Goal: Information Seeking & Learning: Get advice/opinions

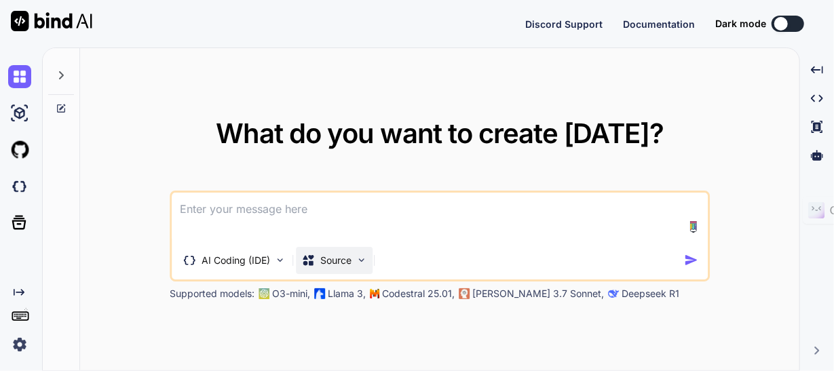
click at [361, 258] on img at bounding box center [362, 261] width 12 height 12
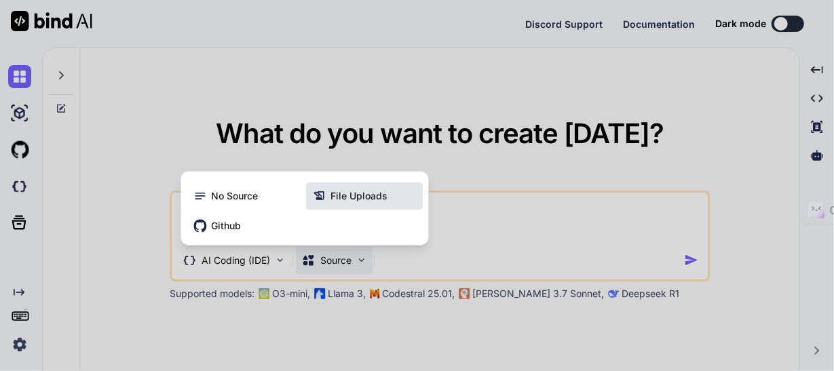
click at [351, 192] on span "File Uploads" at bounding box center [359, 196] width 57 height 14
type textarea "x"
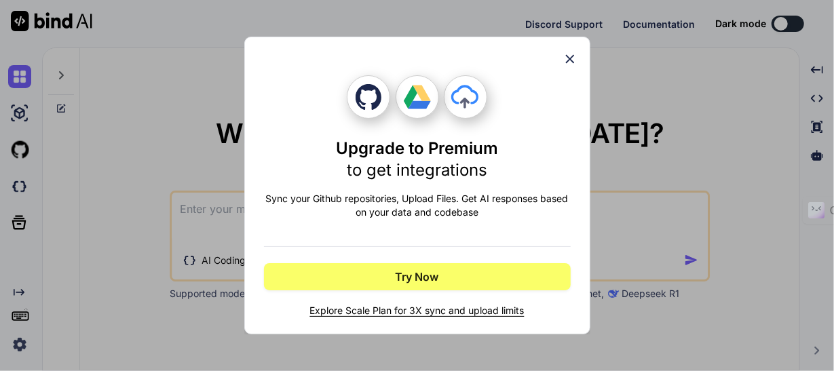
click at [568, 59] on icon at bounding box center [570, 59] width 15 height 15
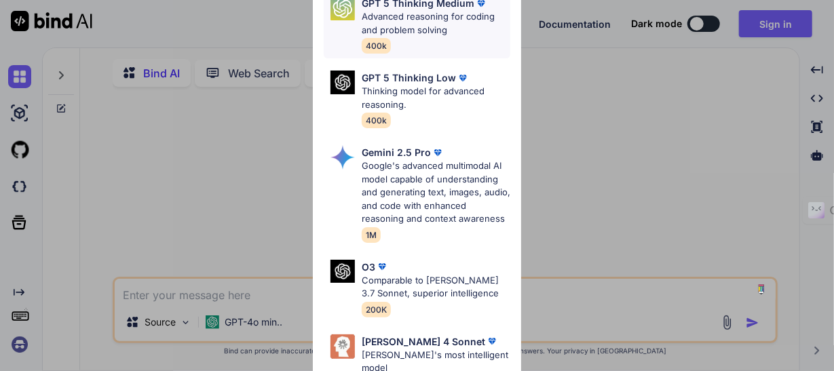
scroll to position [231, 0]
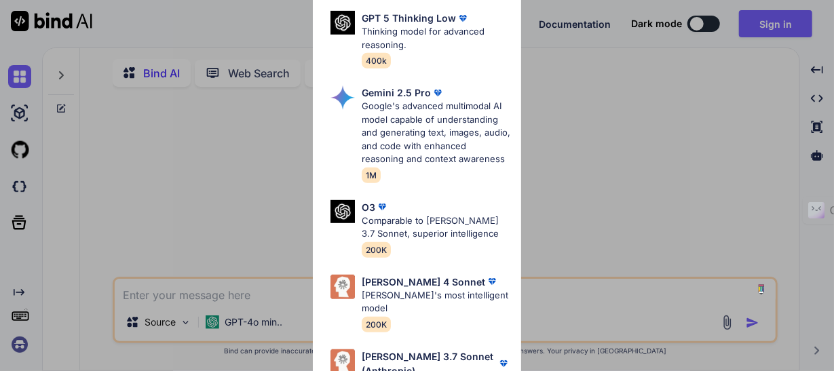
click at [232, 155] on div "Ultra Models GPT 5 OpenAI's best AI model, matches [PERSON_NAME] 4 Sonnet in In…" at bounding box center [417, 185] width 834 height 371
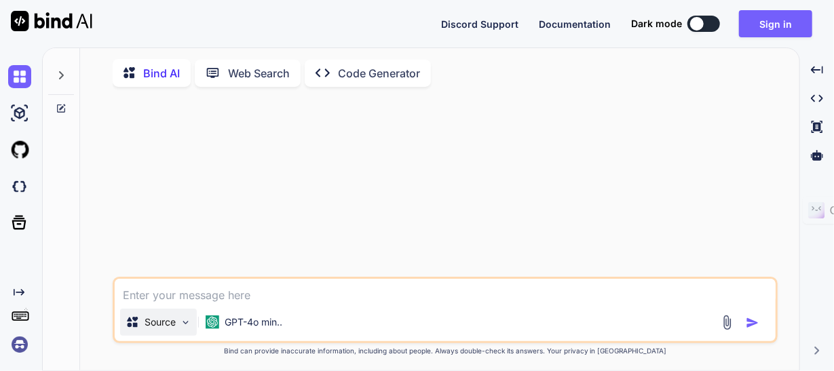
click at [183, 326] on img at bounding box center [186, 323] width 12 height 12
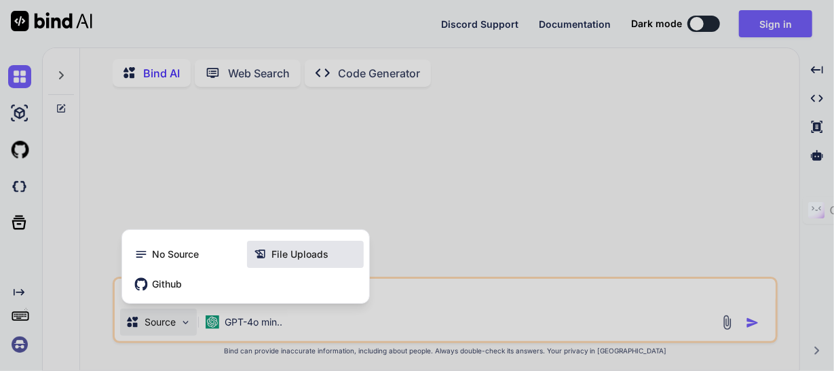
click at [288, 254] on span "File Uploads" at bounding box center [300, 255] width 57 height 14
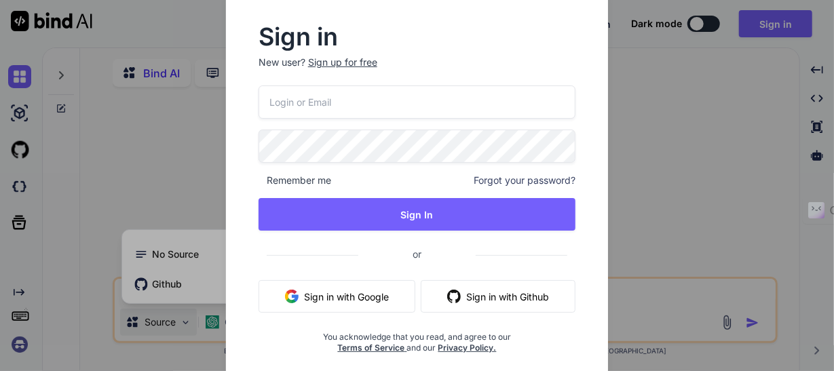
click at [509, 292] on button "Sign in with Github" at bounding box center [498, 296] width 155 height 33
click at [354, 296] on button "Sign in with Google" at bounding box center [337, 296] width 157 height 33
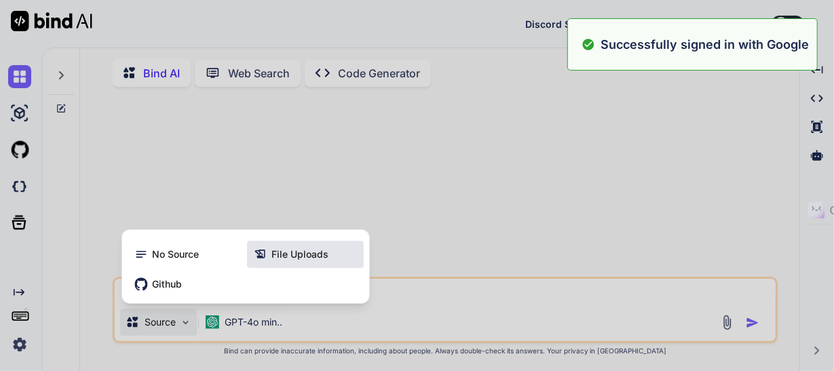
click at [301, 257] on span "File Uploads" at bounding box center [300, 255] width 57 height 14
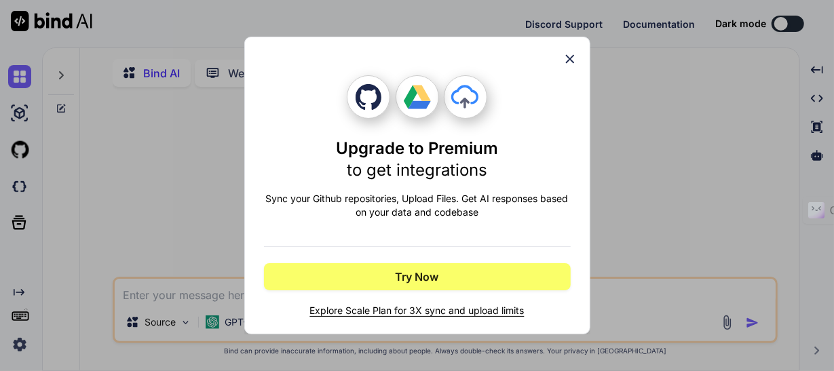
click at [570, 54] on icon at bounding box center [570, 59] width 15 height 15
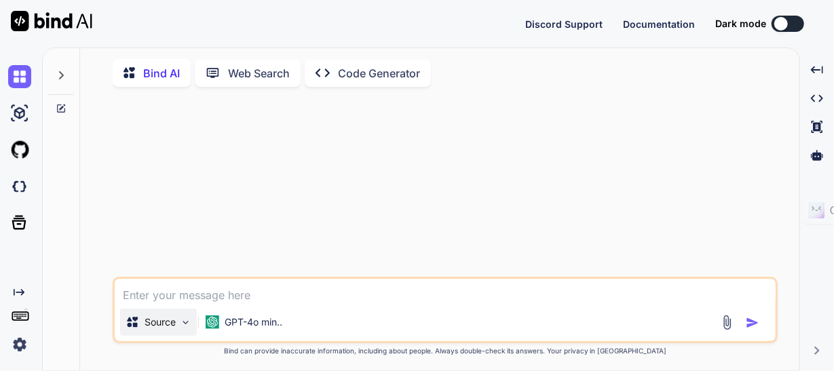
click at [166, 325] on p "Source" at bounding box center [160, 323] width 31 height 14
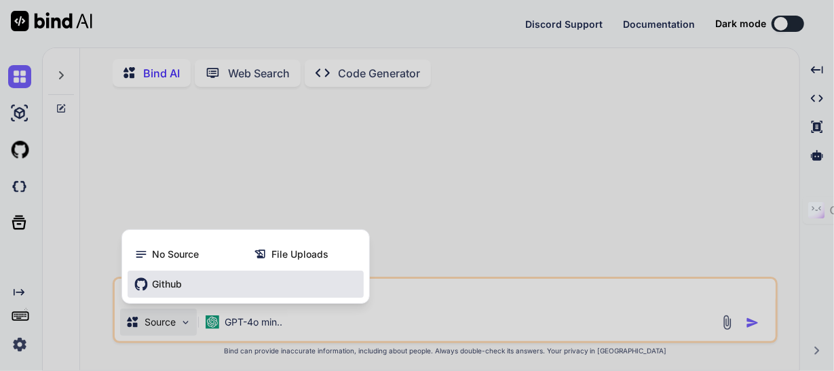
click at [165, 287] on span "Github" at bounding box center [167, 285] width 30 height 14
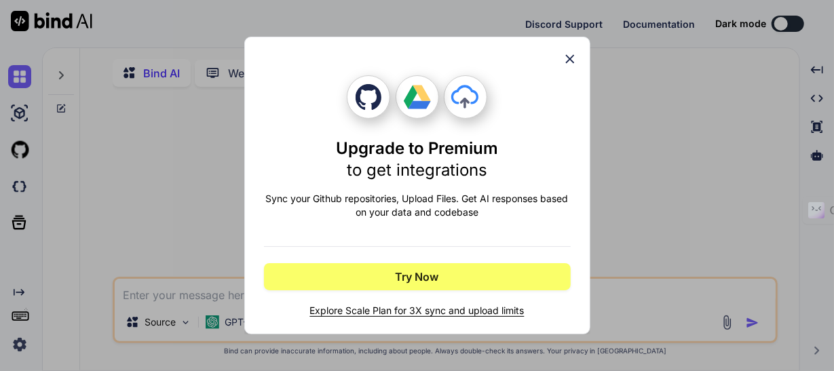
click at [193, 218] on div "Upgrade to Premium to get integrations Sync your Github repositories, Upload Fi…" at bounding box center [417, 185] width 834 height 371
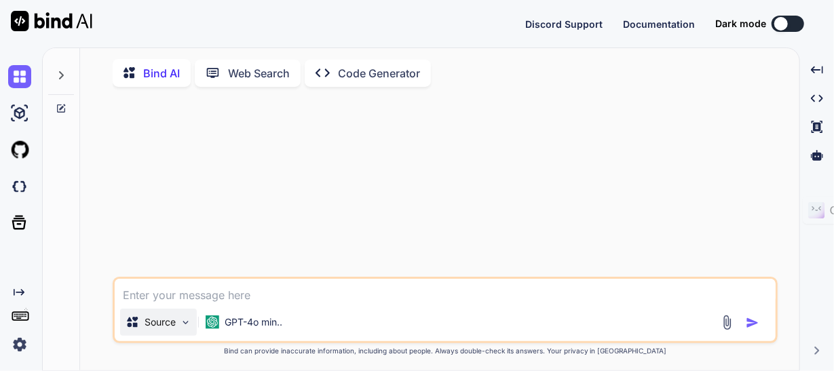
click at [160, 328] on p "Source" at bounding box center [160, 323] width 31 height 14
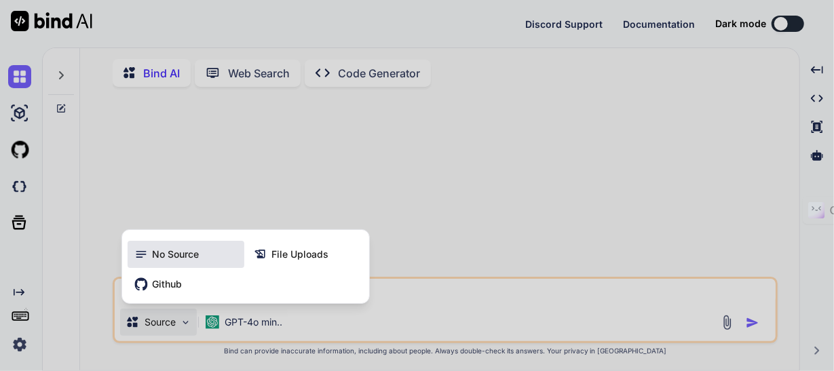
click at [161, 255] on span "No Source" at bounding box center [175, 255] width 47 height 14
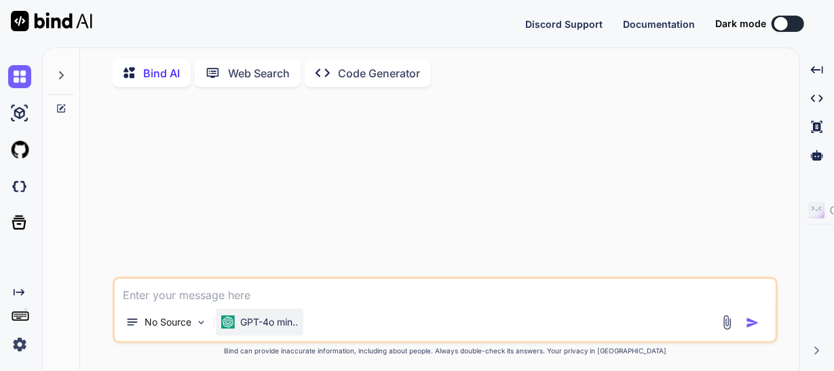
click at [263, 325] on p "GPT-4o min.." at bounding box center [269, 323] width 58 height 14
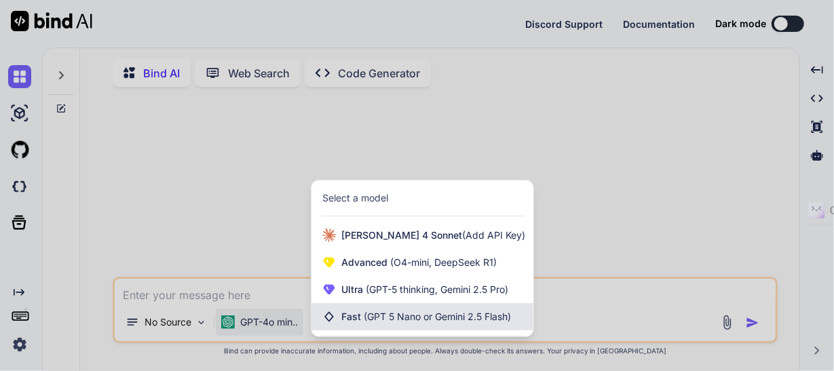
click at [366, 322] on span "(GPT 5 Nano or Gemini 2.5 Flash)" at bounding box center [437, 317] width 147 height 12
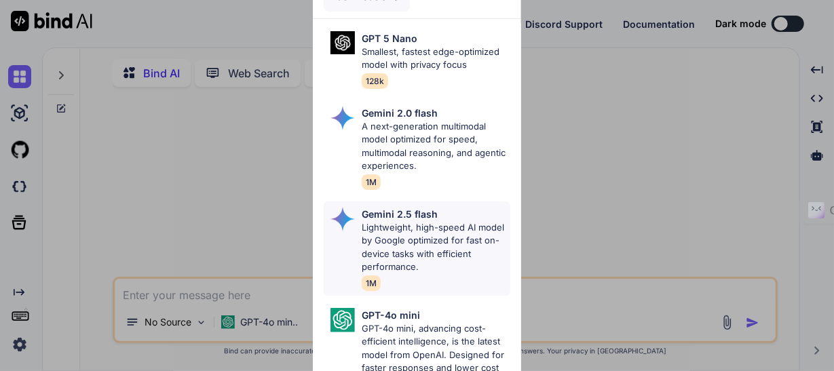
click at [413, 223] on p "Lightweight, high-speed AI model by Google optimized for fast on-device tasks w…" at bounding box center [436, 247] width 149 height 53
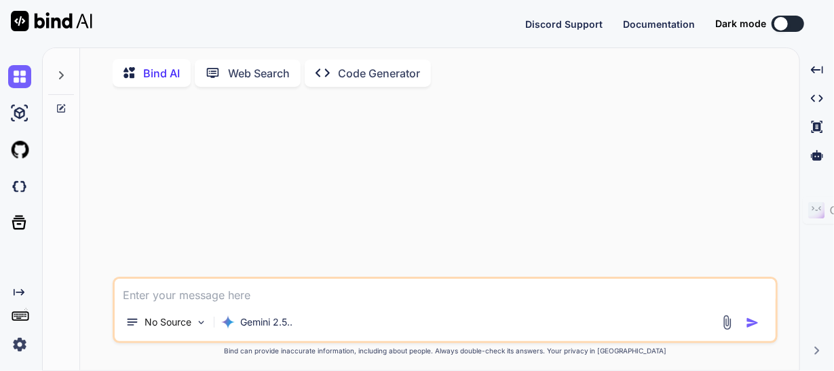
click at [727, 322] on img at bounding box center [728, 323] width 16 height 16
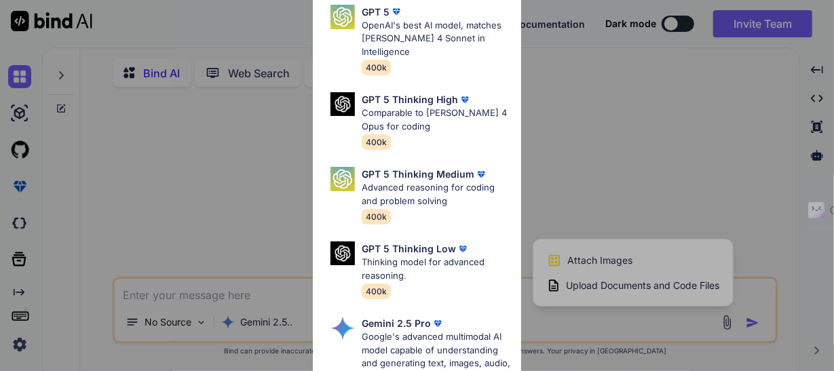
click at [594, 286] on div "Ultra Models GPT 5 OpenAI's best AI model, matches [PERSON_NAME] 4 Sonnet in In…" at bounding box center [417, 185] width 834 height 371
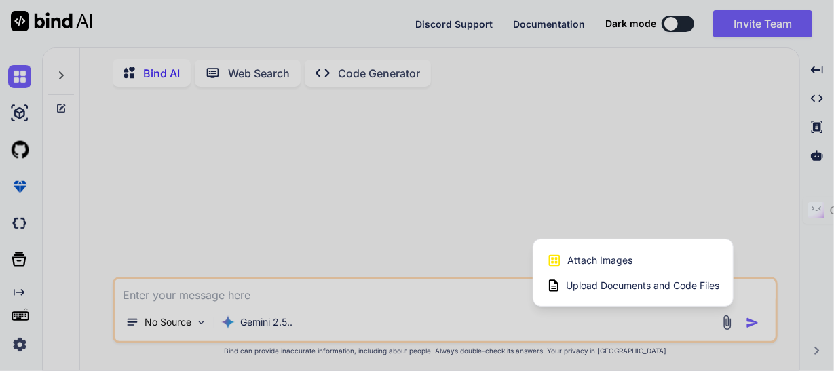
click at [594, 286] on span "Upload Documents and Code Files" at bounding box center [642, 286] width 153 height 14
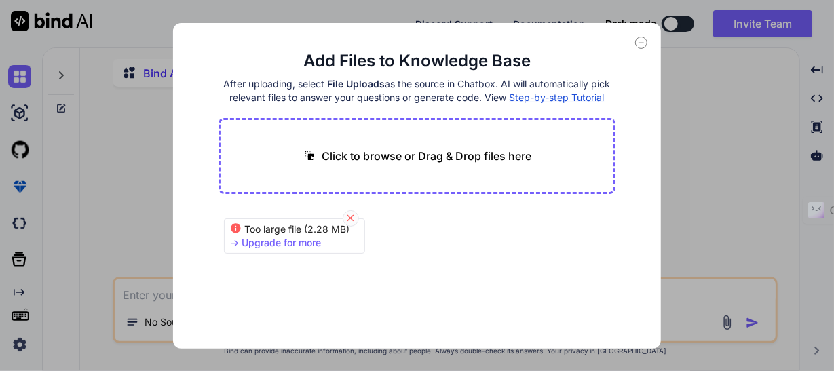
click at [348, 214] on icon at bounding box center [351, 218] width 12 height 12
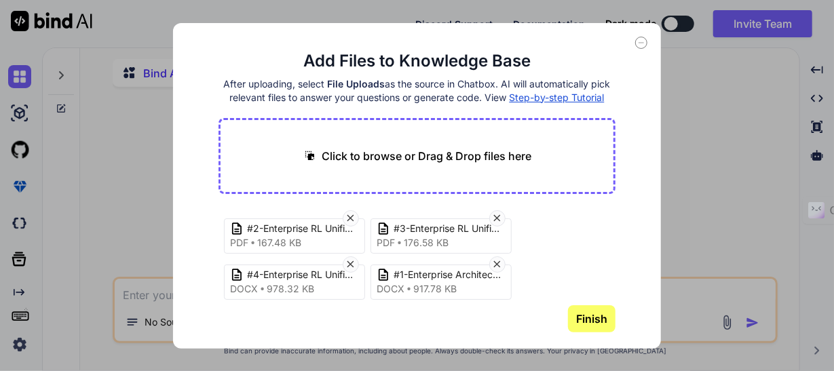
click at [597, 323] on button "Finish" at bounding box center [592, 318] width 48 height 27
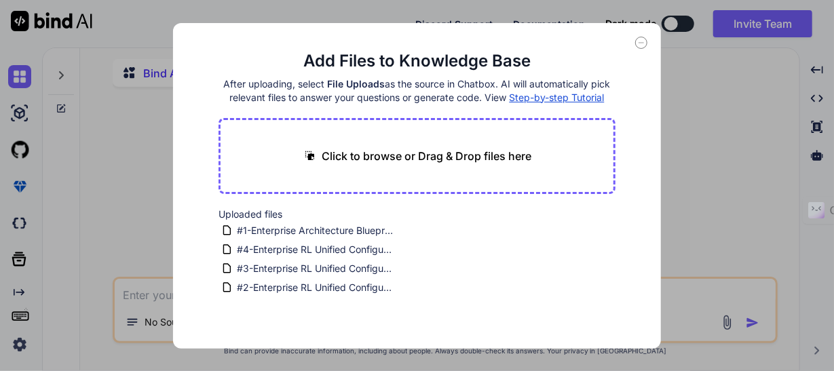
click at [641, 40] on icon at bounding box center [641, 43] width 12 height 12
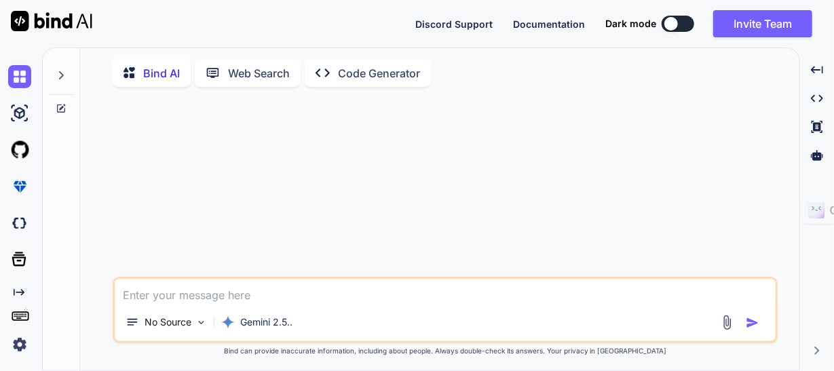
click at [215, 292] on textarea at bounding box center [445, 291] width 661 height 24
click at [200, 324] on img at bounding box center [202, 323] width 12 height 12
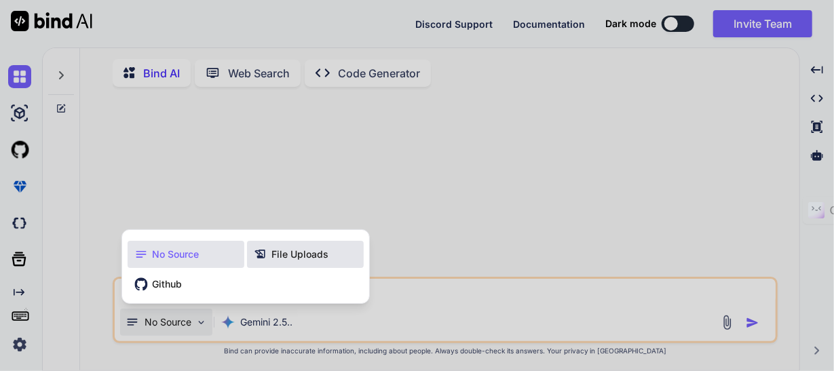
click at [276, 259] on span "File Uploads" at bounding box center [300, 255] width 57 height 14
type textarea "x"
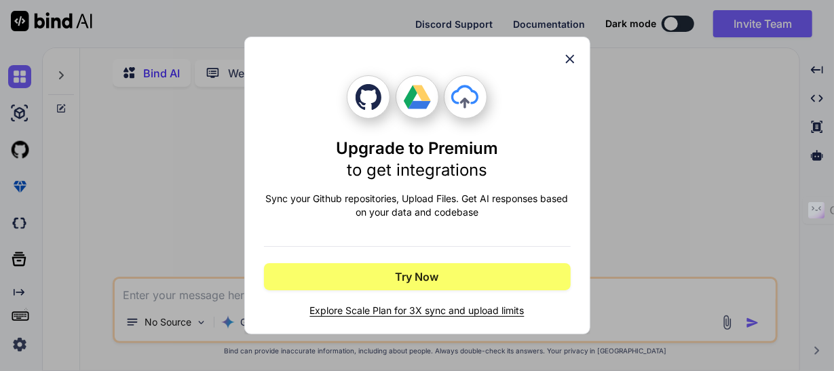
click at [187, 225] on div "Upgrade to Premium to get integrations Sync your Github repositories, Upload Fi…" at bounding box center [417, 185] width 834 height 371
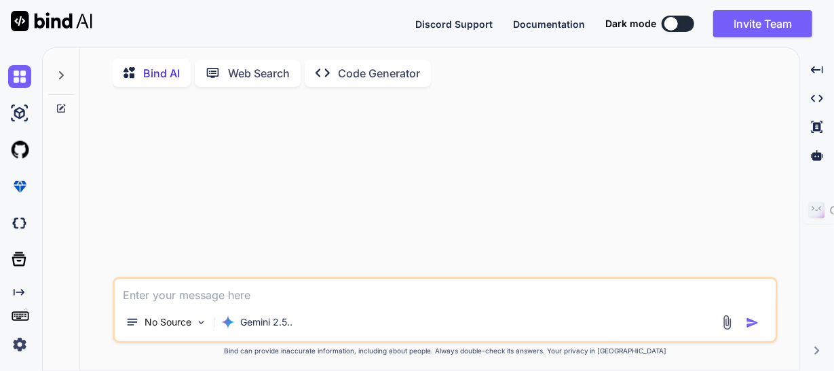
click at [177, 295] on textarea at bounding box center [445, 291] width 661 height 24
type textarea "B"
type textarea "x"
type textarea "Ba"
type textarea "x"
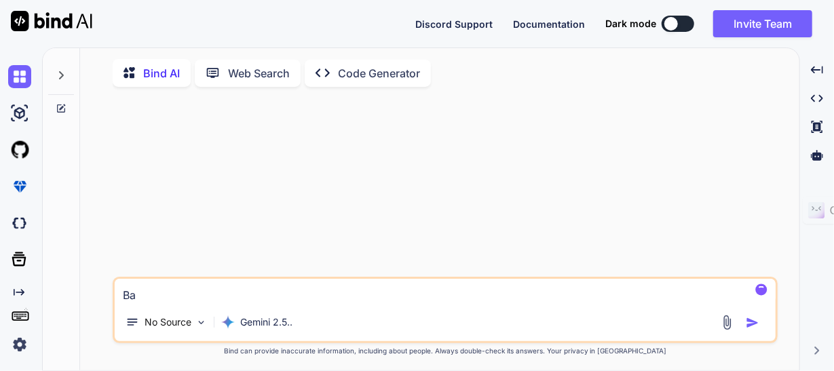
type textarea "Bas"
type textarea "x"
type textarea "Base"
type textarea "x"
type textarea "Based"
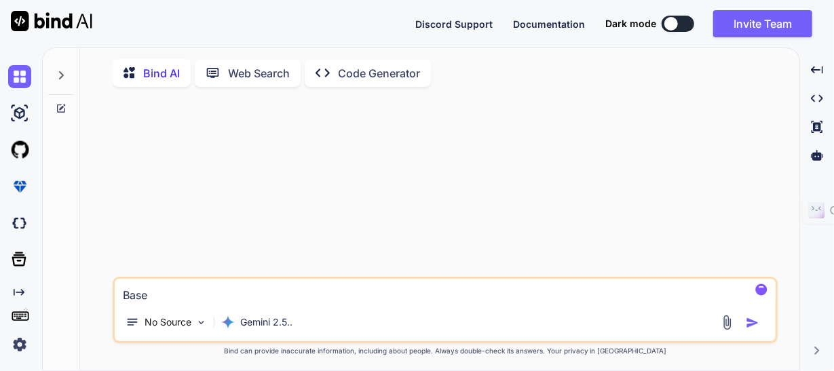
type textarea "x"
type textarea "Based"
type textarea "x"
type textarea "Based o"
type textarea "x"
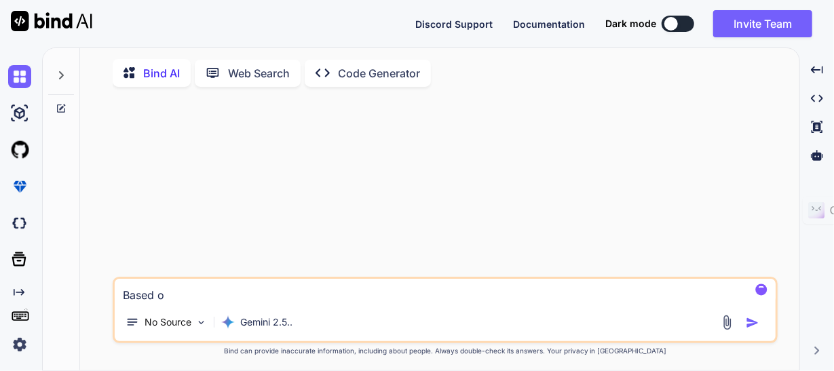
type textarea "Based of"
type textarea "x"
type textarea "Based of"
type textarea "x"
type textarea "Based of a"
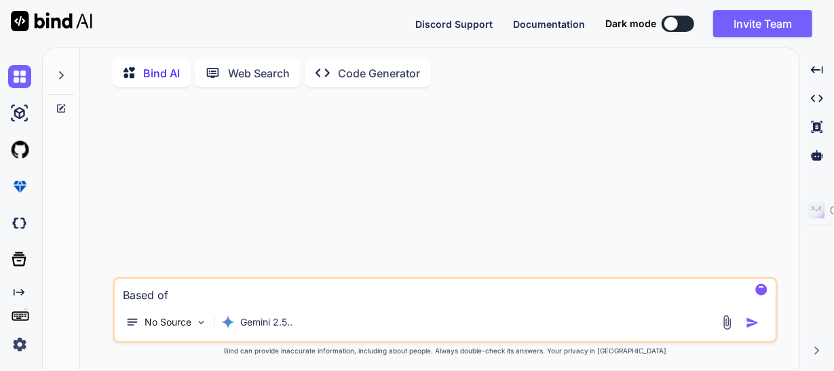
type textarea "x"
type textarea "Based of at"
type textarea "x"
type textarea "Based of att"
type textarea "x"
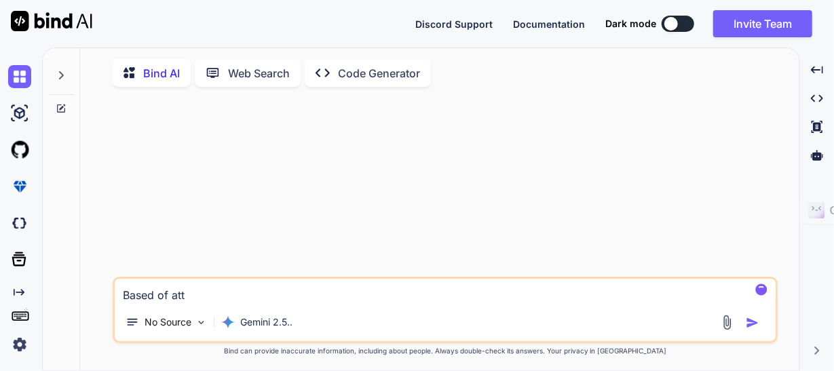
type textarea "Based of atta"
type textarea "x"
type textarea "Based of attac"
type textarea "x"
type textarea "Based of attach"
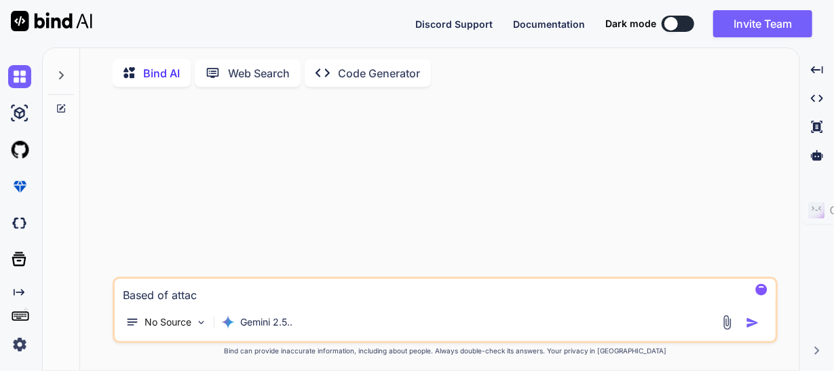
type textarea "x"
type textarea "Based of attache"
type textarea "x"
type textarea "Based of attached"
type textarea "x"
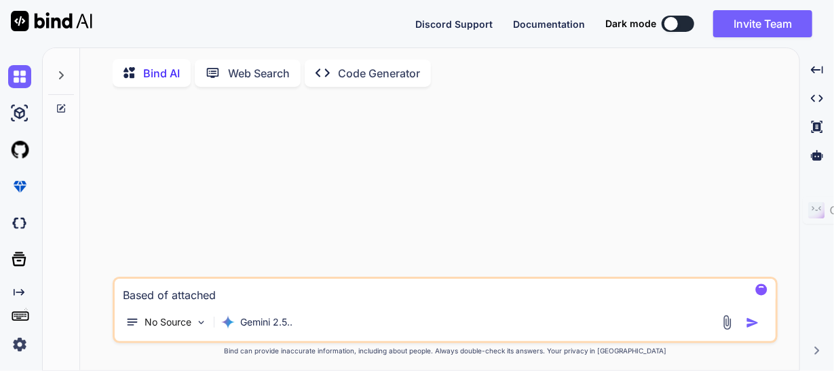
type textarea "Based of attached"
type textarea "x"
type textarea "Based of attached d"
type textarea "x"
type textarea "Based of attached do"
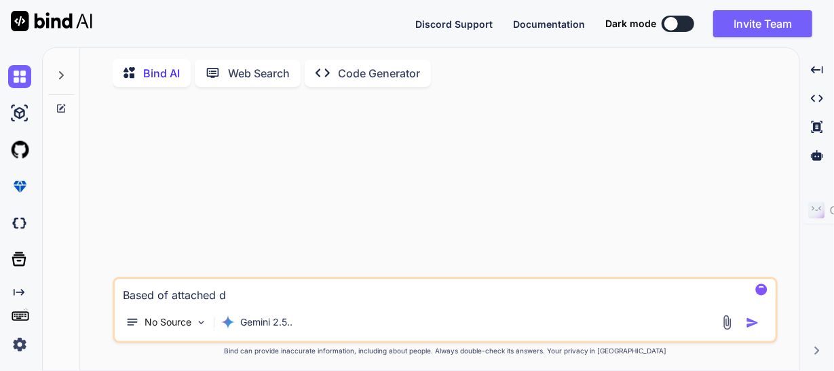
type textarea "x"
type textarea "Based of attached doc"
type textarea "x"
type textarea "Based of attached docu"
type textarea "x"
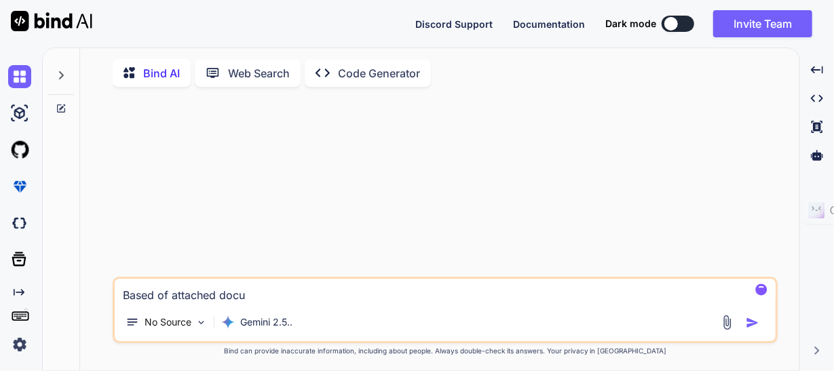
type textarea "Based of attached docum"
type textarea "x"
type textarea "Based of attached docume"
type textarea "x"
type textarea "Based of attached documen"
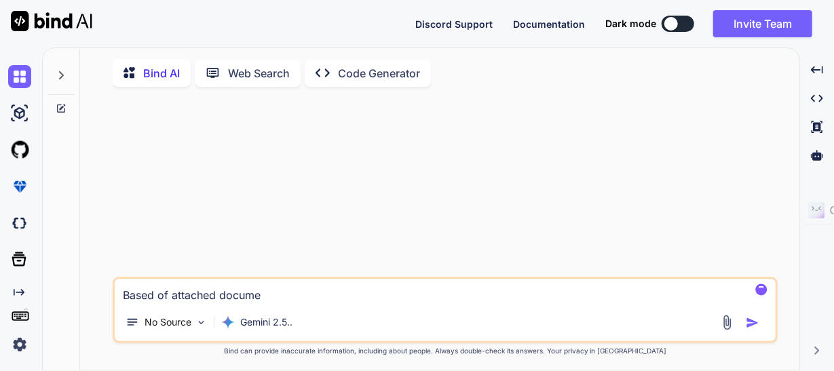
type textarea "x"
type textarea "Based of attached document"
type textarea "x"
type textarea "Based of attached documents"
type textarea "x"
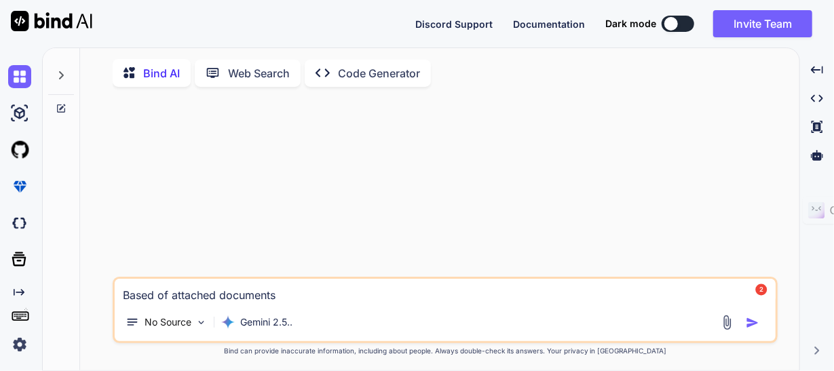
type textarea "Based of attached documents,"
type textarea "x"
type textarea "Based of attached documents,"
type textarea "x"
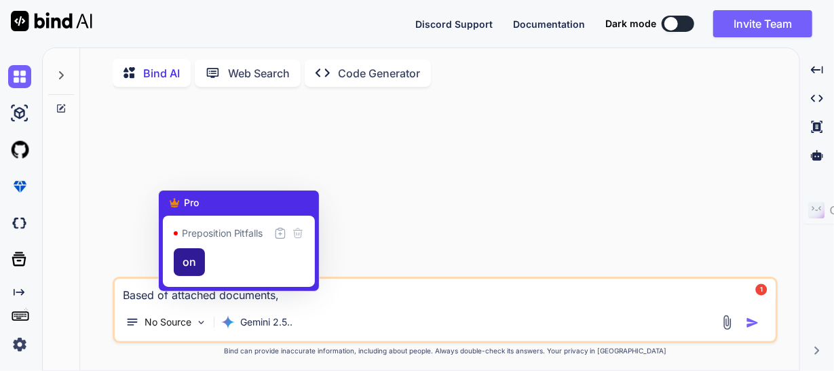
type textarea "Based on attached documents,"
type textarea "x"
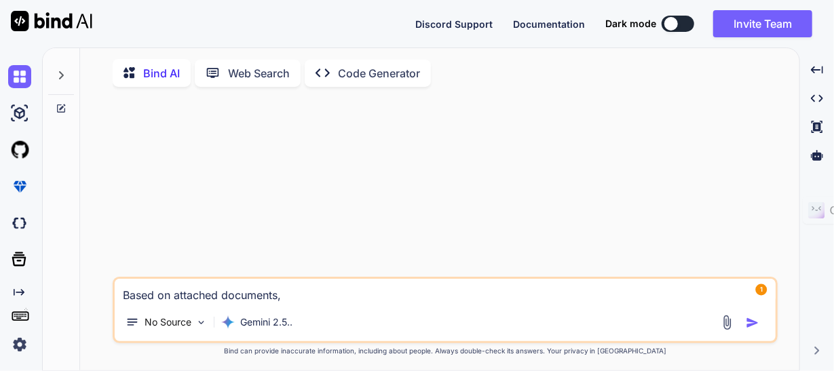
click at [300, 295] on textarea "Based on attached documents," at bounding box center [445, 291] width 661 height 24
type textarea "Based on attached documents, g"
type textarea "x"
type textarea "Based on attached documents, ge"
type textarea "x"
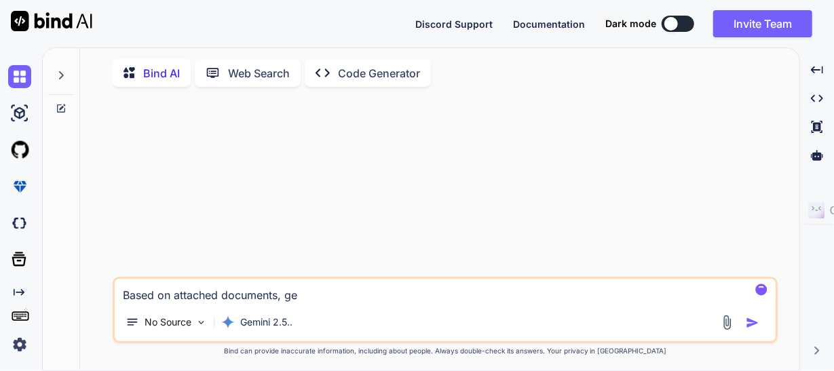
type textarea "Based on attached documents, gen"
type textarea "x"
type textarea "Based on attached documents, gene"
type textarea "x"
type textarea "Based on attached documents, gener"
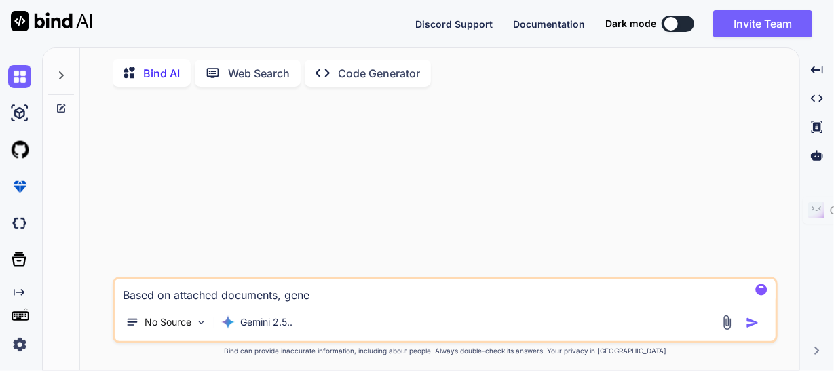
type textarea "x"
type textarea "Based on attached documents, generg"
type textarea "x"
type textarea "Based on attached documents, generga"
type textarea "x"
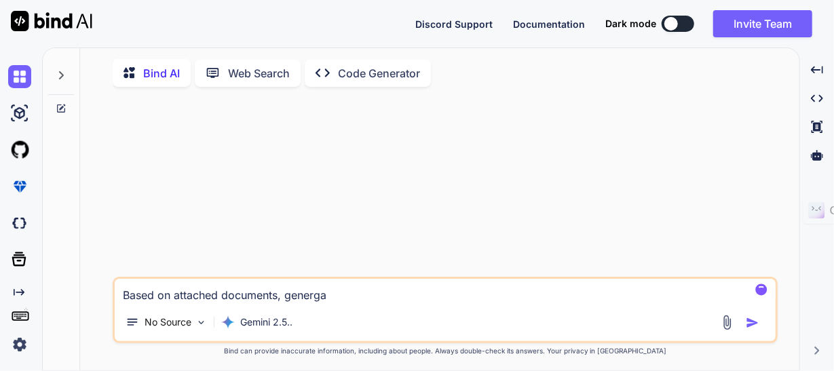
type textarea "Based on attached documents, genergat"
type textarea "x"
type textarea "Based on attached documents, genergate"
type textarea "x"
type textarea "Based on attached documents, genergate"
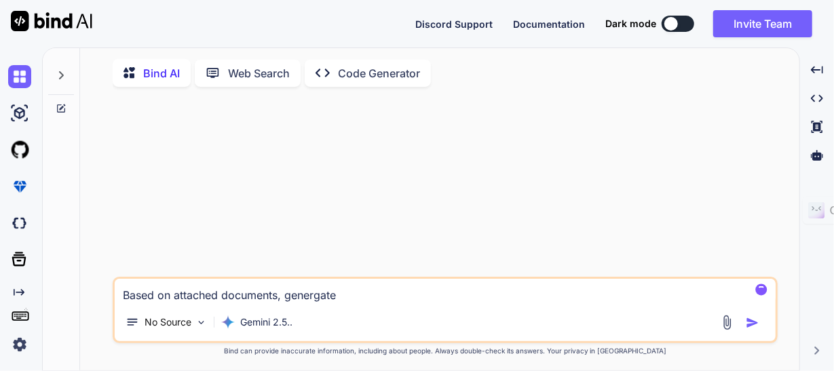
type textarea "x"
type textarea "Based on attached documents, genergate"
type textarea "x"
type textarea "Based on attached documents, genergat"
type textarea "x"
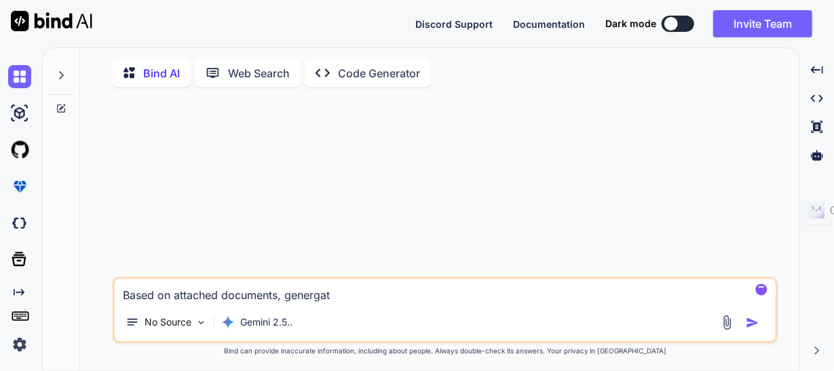
type textarea "Based on attached documents, generga"
type textarea "x"
type textarea "Based on attached documents, generg"
type textarea "x"
type textarea "Based on attached documents, gener"
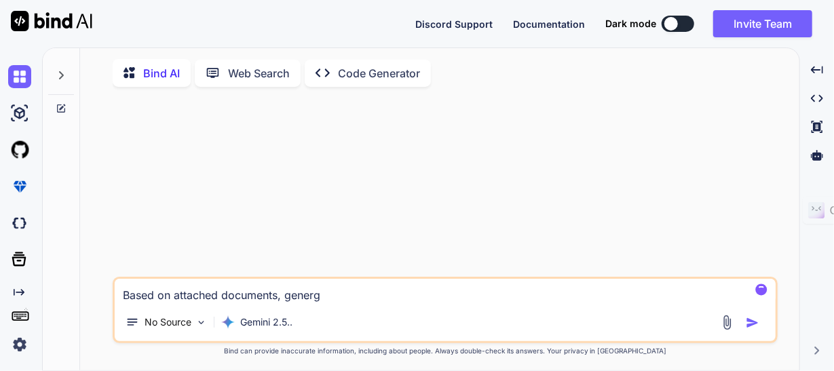
type textarea "x"
type textarea "Based on attached documents, gene"
type textarea "x"
type textarea "Based on attached documents, gen"
type textarea "x"
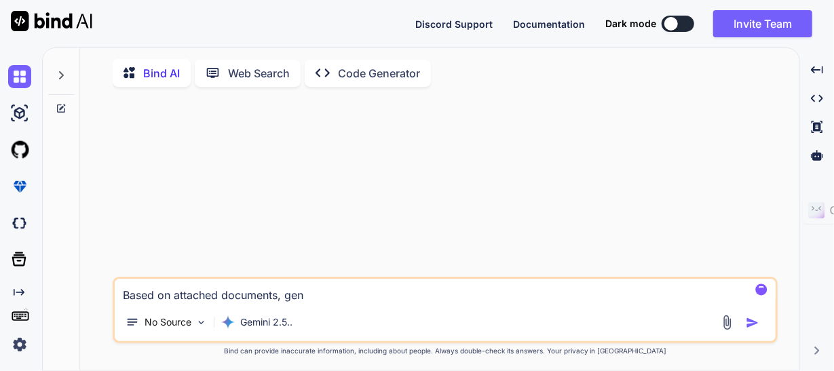
type textarea "Based on attached documents, ge"
type textarea "x"
type textarea "Based on attached documents, g"
type textarea "x"
type textarea "Based on attached documents,"
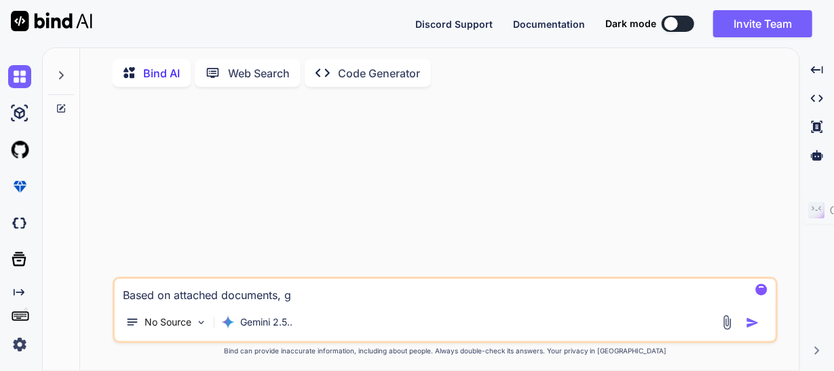
type textarea "x"
type textarea "Based on attached documents, b"
type textarea "x"
type textarea "Based on attached documents, bu"
type textarea "x"
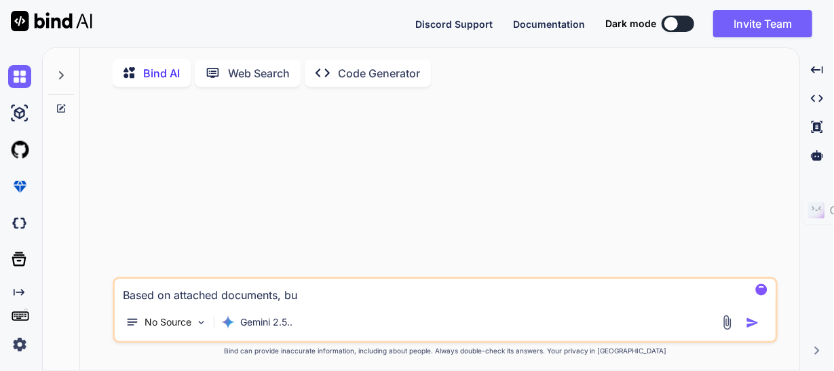
type textarea "Based on attached documents, [PERSON_NAME]"
type textarea "x"
type textarea "Based on attached documents, buil"
type textarea "x"
type textarea "Based on attached documents, build"
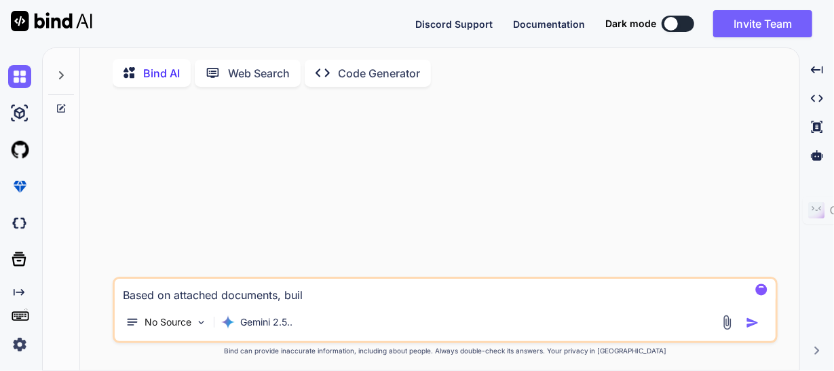
type textarea "x"
type textarea "Based on attached documents, build"
type textarea "x"
type textarea "Based on attached documents, build t"
type textarea "x"
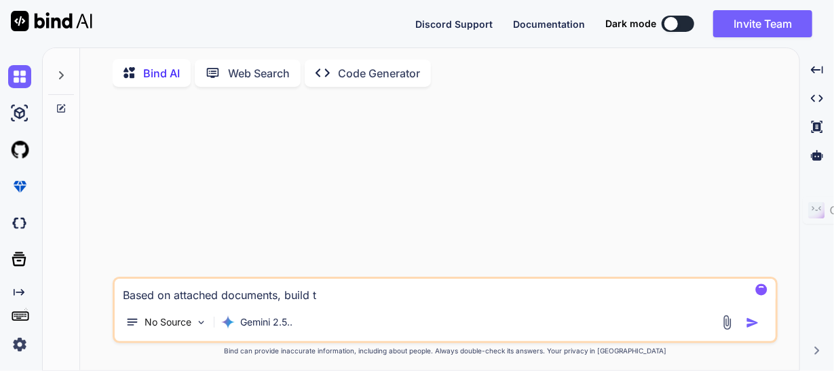
type textarea "Based on attached documents, build th"
type textarea "x"
type textarea "Based on attached documents, build the"
type textarea "x"
type textarea "Based on attached documents, build the"
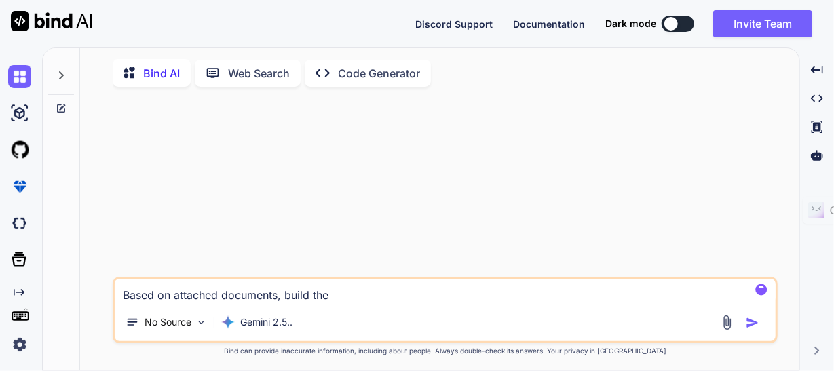
type textarea "x"
click at [445, 299] on textarea "Based on attached documents, build the" at bounding box center [445, 291] width 661 height 24
paste textarea "Enterprise RL Unified Configuration App"
type textarea "Based on attached documents, build the Enterprise RL Unified Configuration App"
type textarea "x"
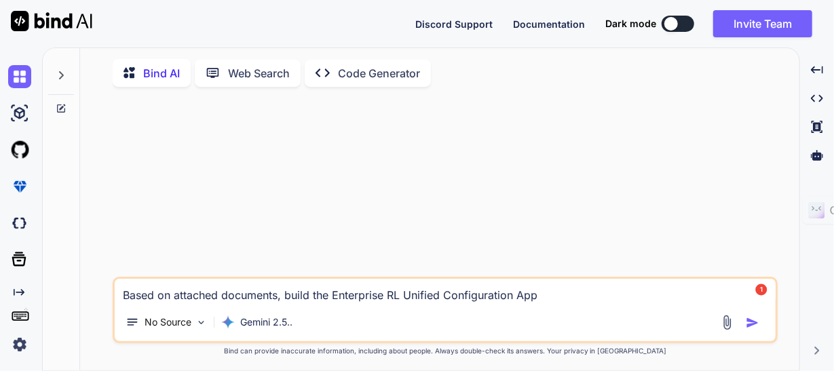
type textarea "Based on attached documents, build the Enterprise RL Unified Configuration App"
click at [749, 327] on img "button" at bounding box center [753, 323] width 14 height 14
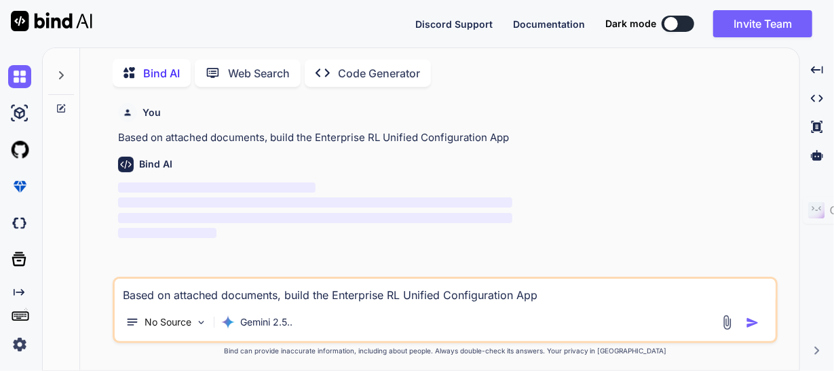
scroll to position [1, 0]
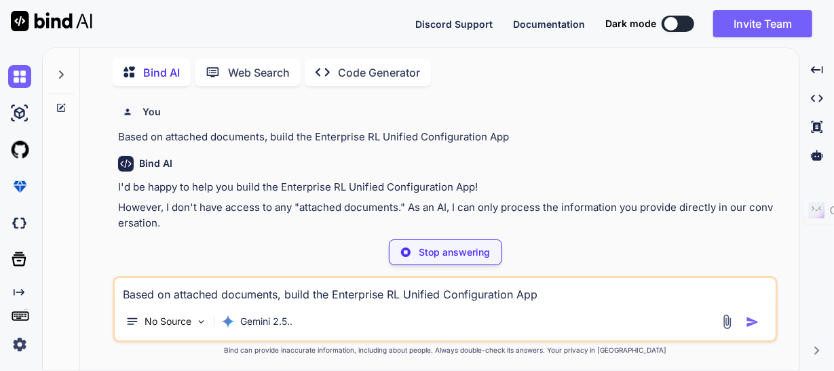
type textarea "x"
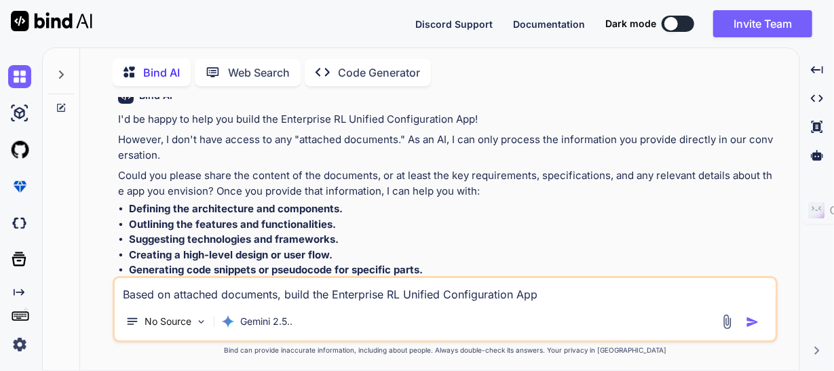
scroll to position [129, 0]
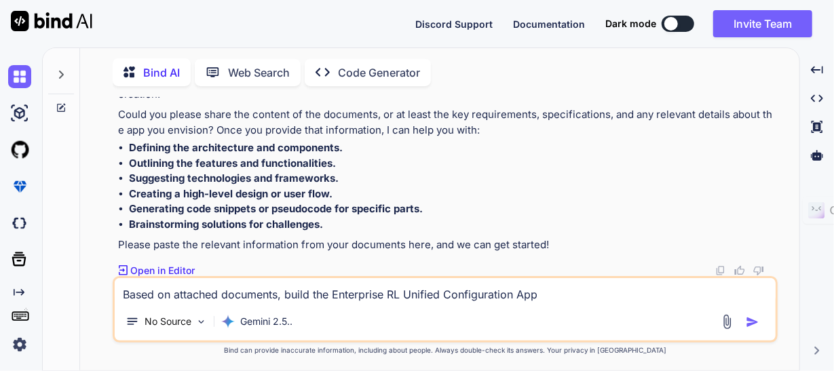
click at [155, 269] on p "Open in Editor" at bounding box center [162, 271] width 64 height 14
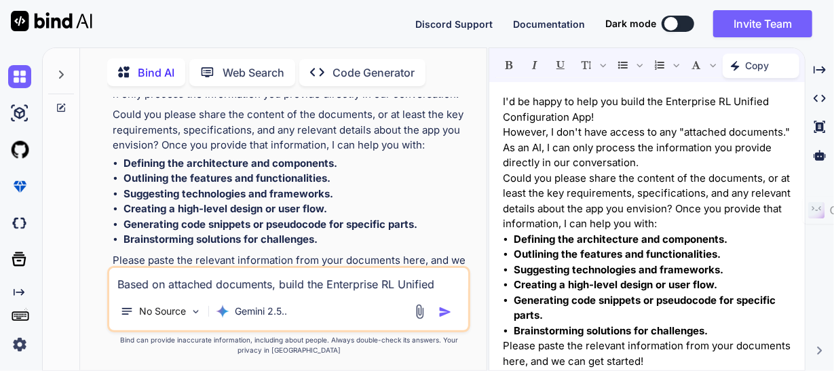
scroll to position [200, 0]
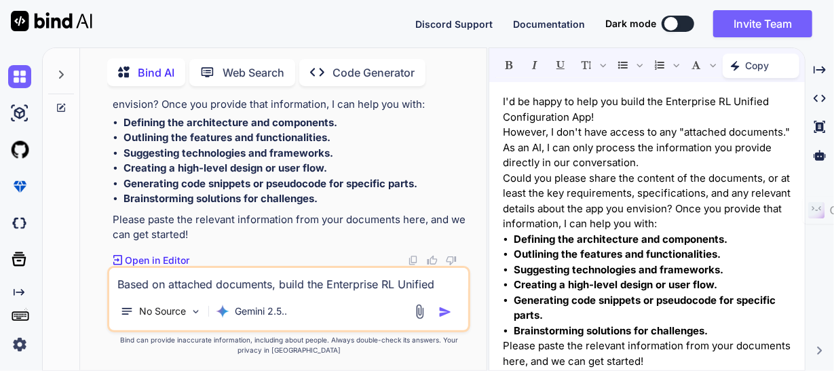
click at [538, 289] on strong "Creating a high-level design or user flow." at bounding box center [616, 284] width 204 height 13
click at [661, 351] on p "Please paste the relevant information from your documents here, and we can get …" at bounding box center [647, 354] width 289 height 31
click at [656, 360] on p "Please paste the relevant information from your documents here, and we can get …" at bounding box center [647, 354] width 289 height 31
click at [732, 232] on li "Defining the architecture and components." at bounding box center [653, 240] width 278 height 16
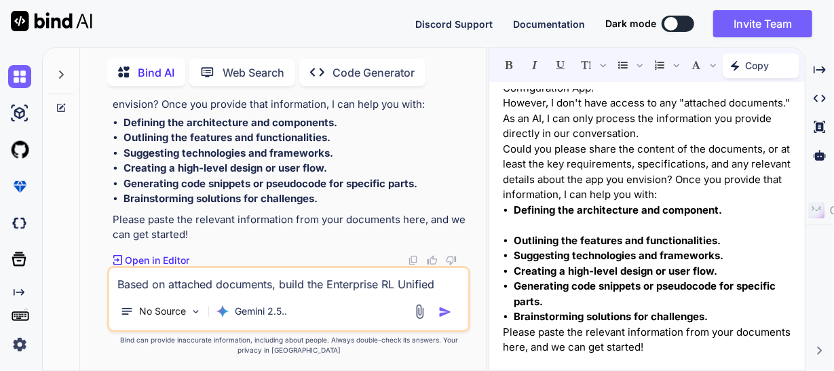
scroll to position [45, 0]
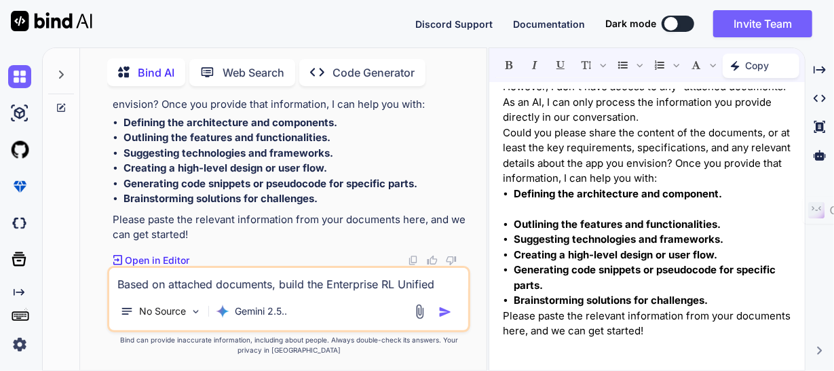
click at [536, 204] on p "﻿" at bounding box center [647, 210] width 289 height 16
click at [718, 325] on p "Please paste the relevant information from your documents here, and we can get …" at bounding box center [647, 324] width 289 height 31
click at [629, 204] on p at bounding box center [647, 210] width 289 height 16
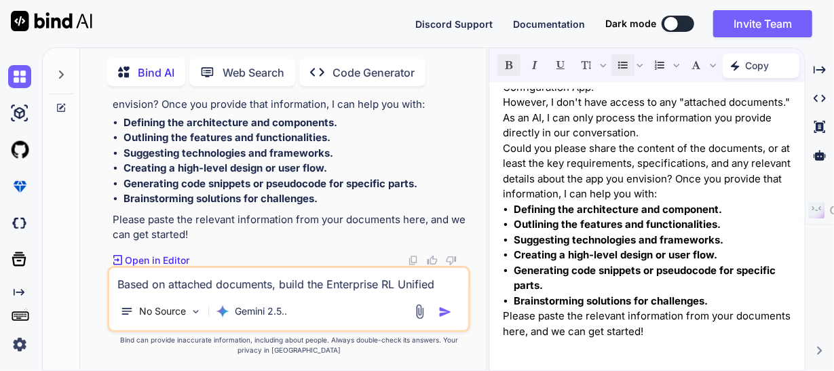
click at [714, 330] on p "Please paste the relevant information from your documents here, and we can get …" at bounding box center [647, 324] width 289 height 31
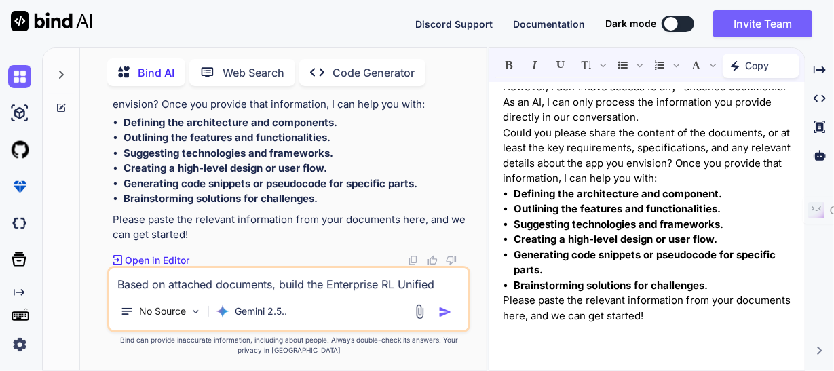
click at [582, 333] on p "﻿" at bounding box center [647, 332] width 289 height 16
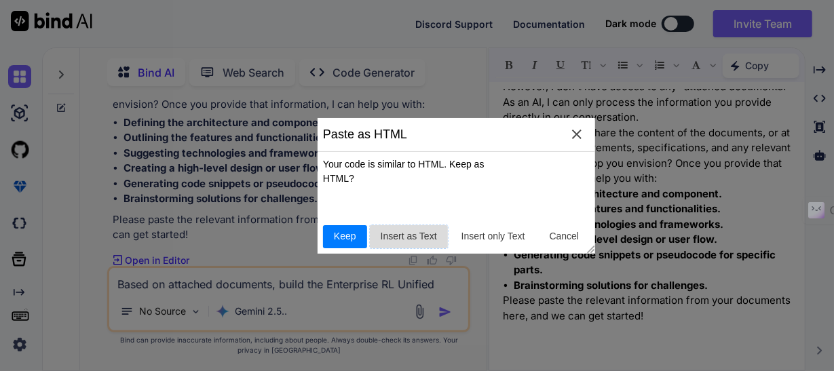
click at [413, 232] on span "Insert as Text" at bounding box center [408, 236] width 67 height 14
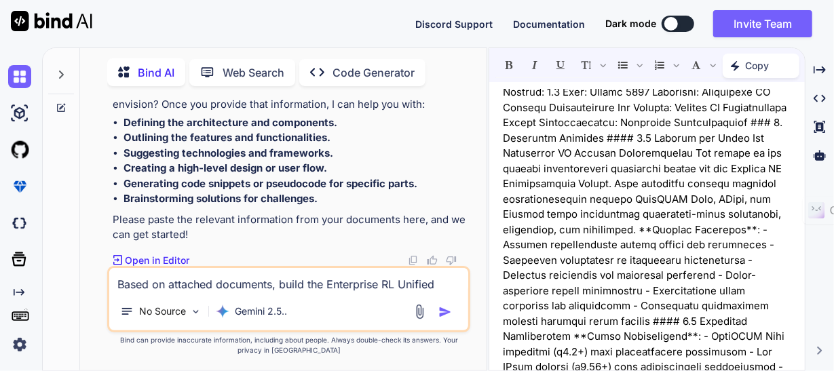
scroll to position [317, 0]
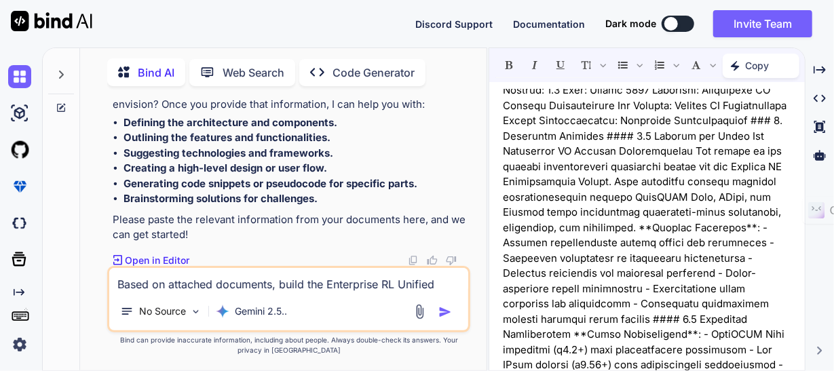
click at [443, 312] on img "button" at bounding box center [446, 312] width 14 height 14
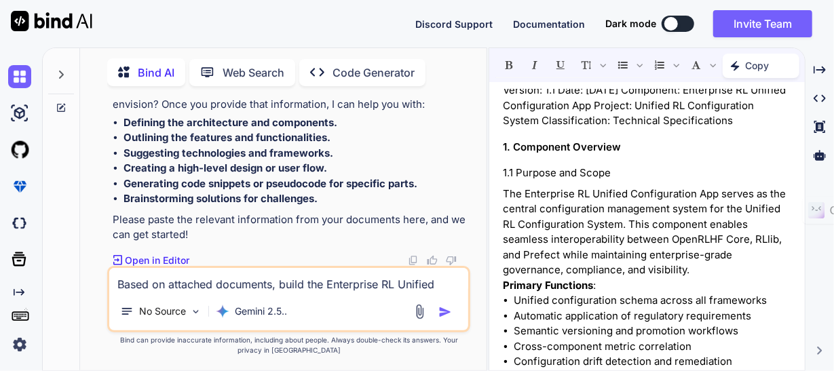
click at [440, 314] on img "button" at bounding box center [446, 312] width 14 height 14
click at [650, 234] on p "The Enterprise RL Unified Configuration App serves as the central configuration…" at bounding box center [647, 233] width 289 height 92
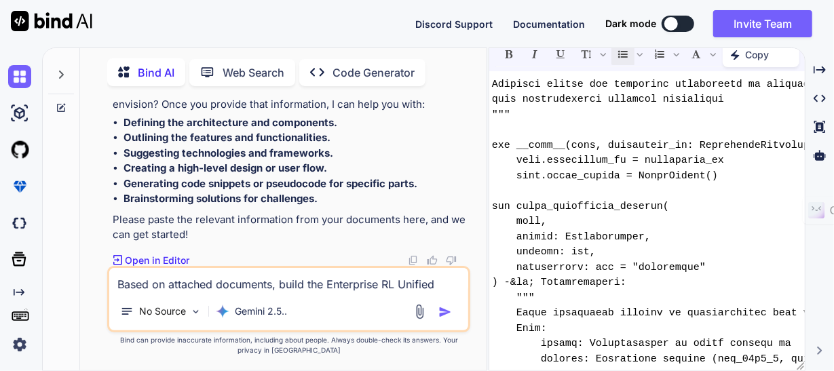
scroll to position [7312, 159]
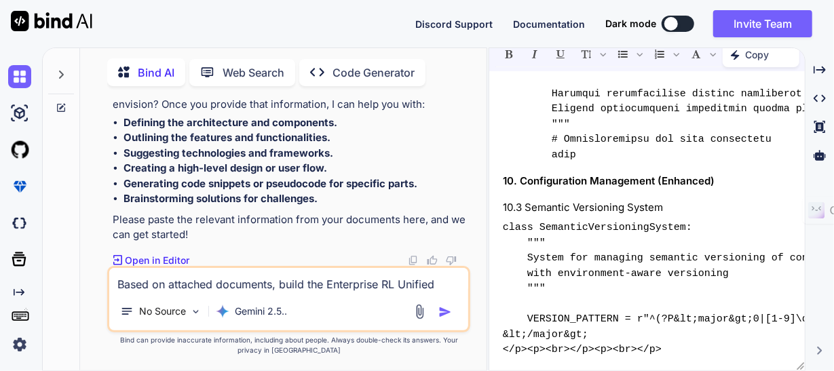
click at [282, 283] on textarea "Based on attached documents, build the Enterprise RL Unified Configuration App" at bounding box center [288, 280] width 359 height 24
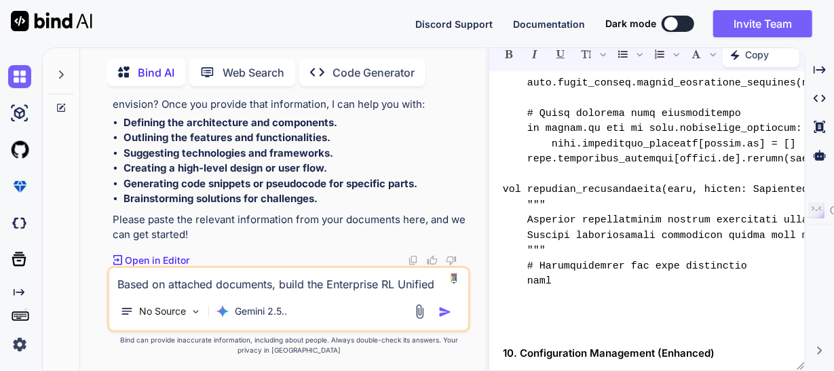
scroll to position [7496, 0]
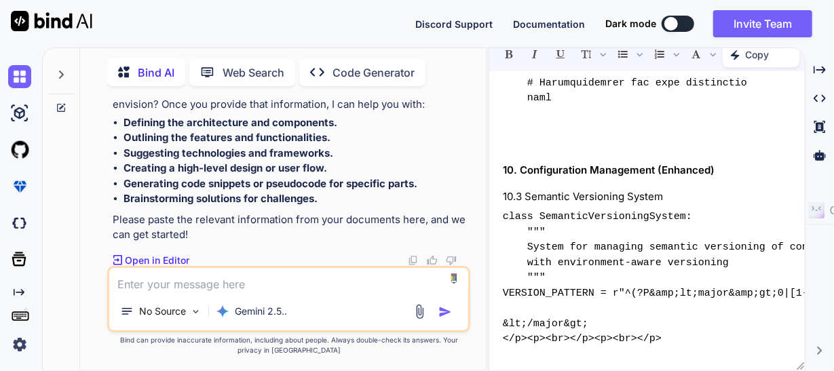
type textarea "S"
type textarea "x"
type textarea "Se"
type textarea "x"
type textarea "See"
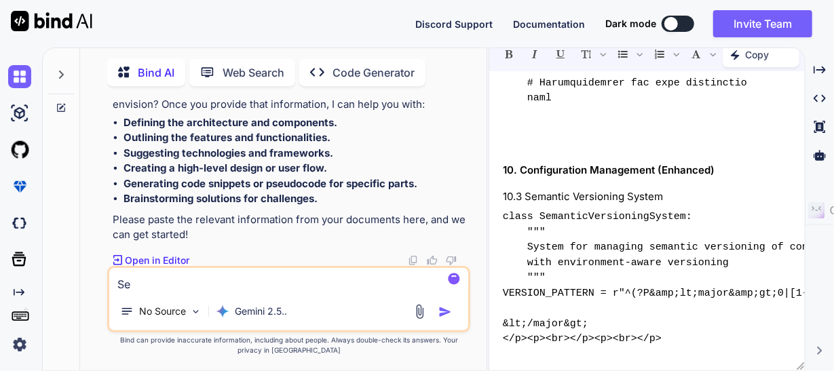
type textarea "x"
type textarea "See"
type textarea "x"
type textarea "See e"
type textarea "x"
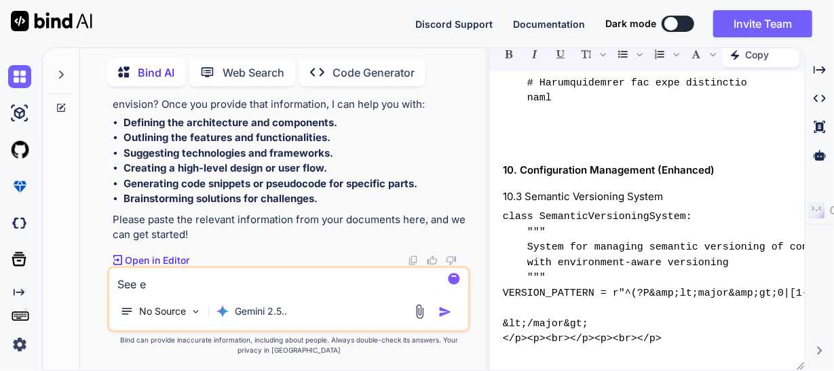
type textarea "See ed"
type textarea "x"
type textarea "See edi"
type textarea "x"
type textarea "See edit"
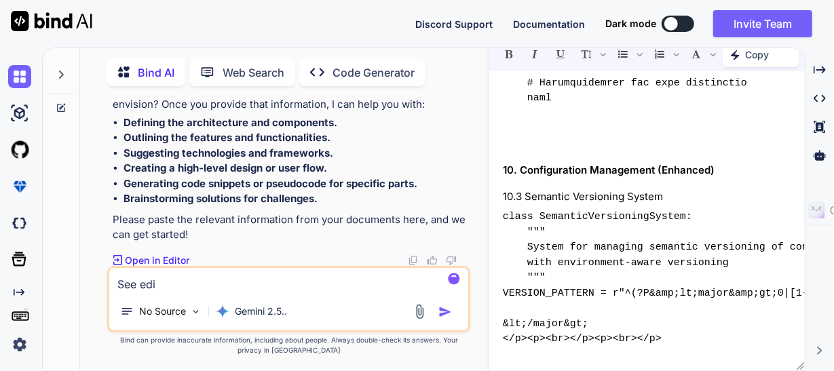
type textarea "x"
type textarea "See editi"
type textarea "x"
type textarea "See editio"
type textarea "x"
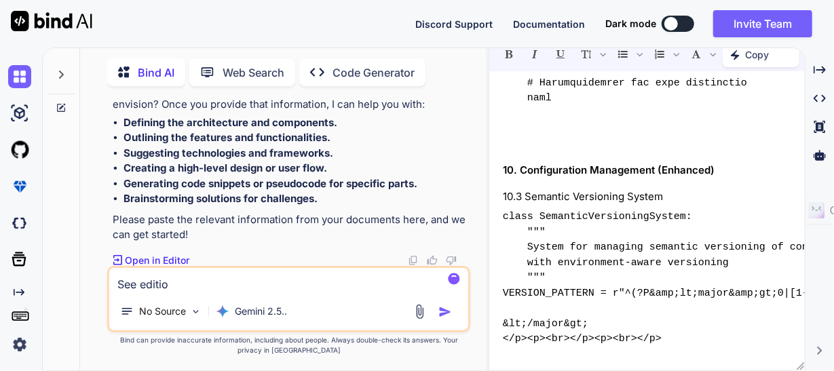
type textarea "See editior"
type textarea "x"
type textarea "See editio"
type textarea "x"
type textarea "See editi"
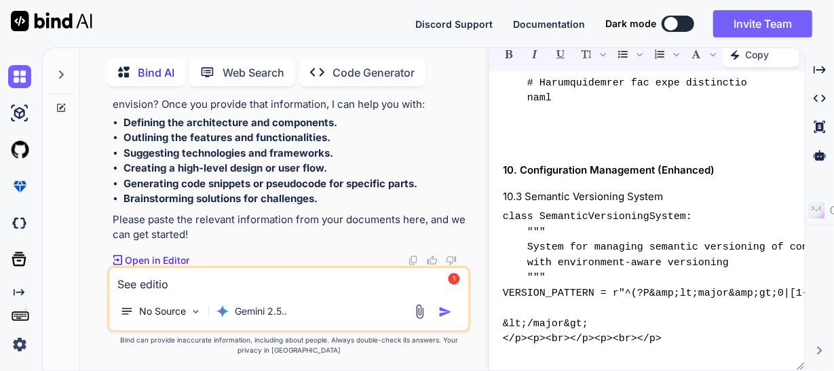
type textarea "x"
type textarea "See edit"
type textarea "x"
type textarea "See edito"
type textarea "x"
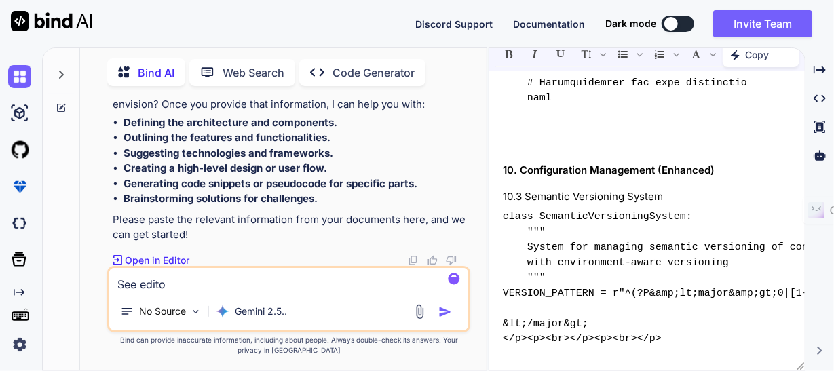
type textarea "See editor"
type textarea "x"
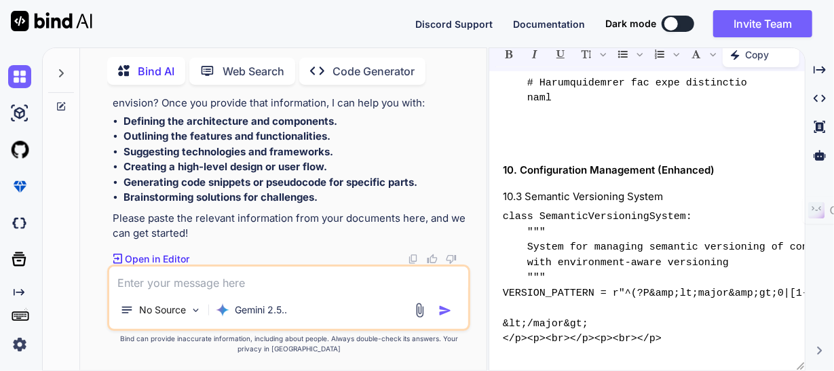
click at [444, 309] on img "button" at bounding box center [446, 311] width 14 height 14
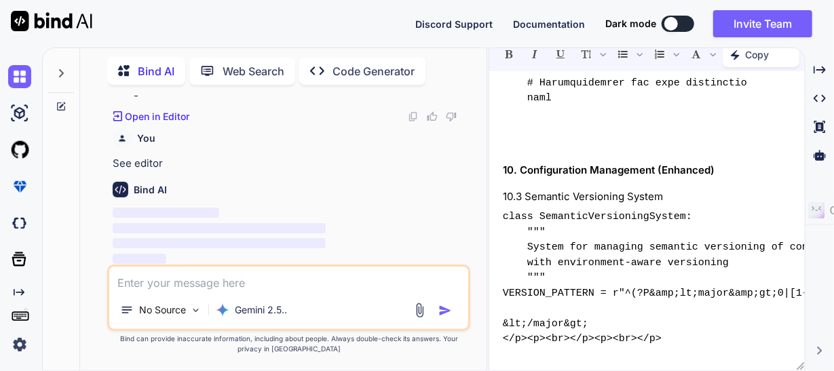
scroll to position [343, 0]
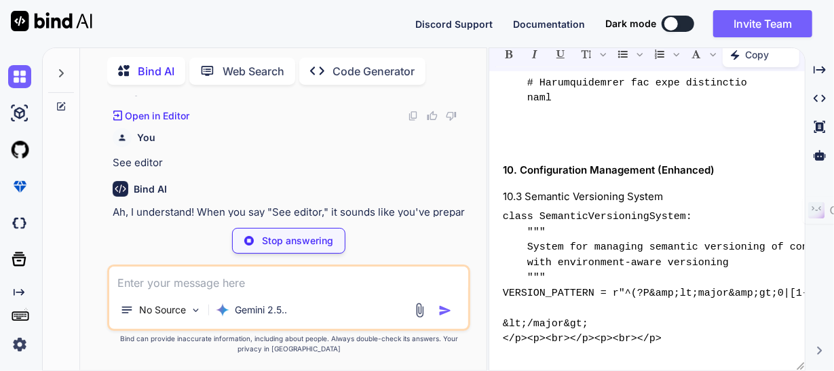
type textarea "x"
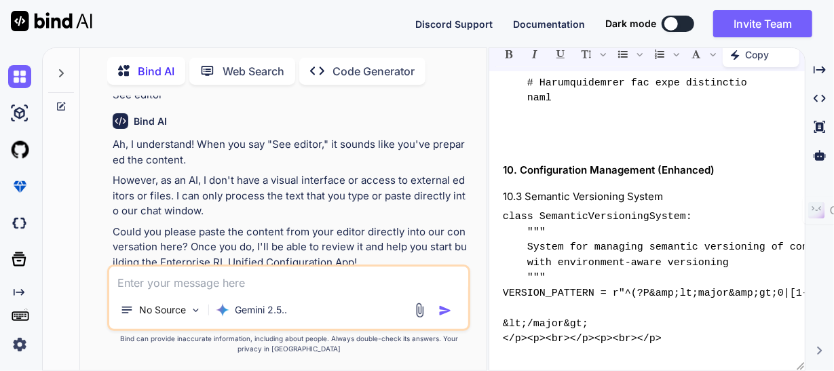
scroll to position [440, 0]
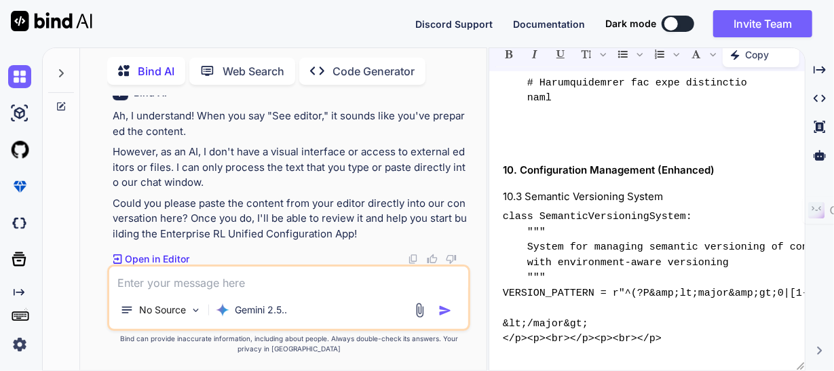
click at [758, 52] on p "Copy" at bounding box center [758, 55] width 24 height 14
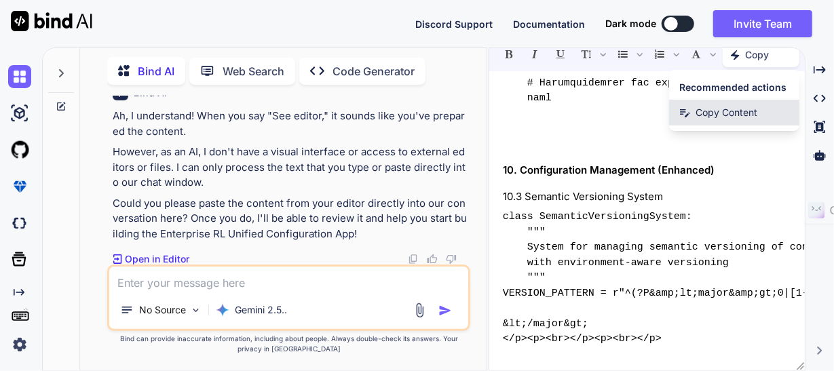
click at [732, 109] on span "Copy Content" at bounding box center [727, 113] width 62 height 14
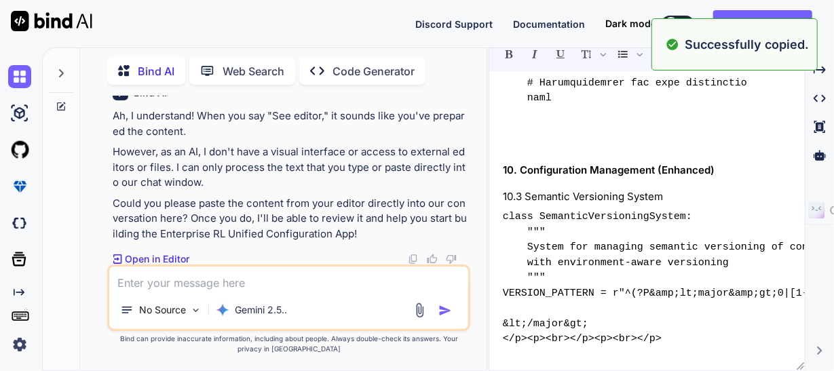
click at [276, 282] on textarea at bounding box center [288, 279] width 359 height 24
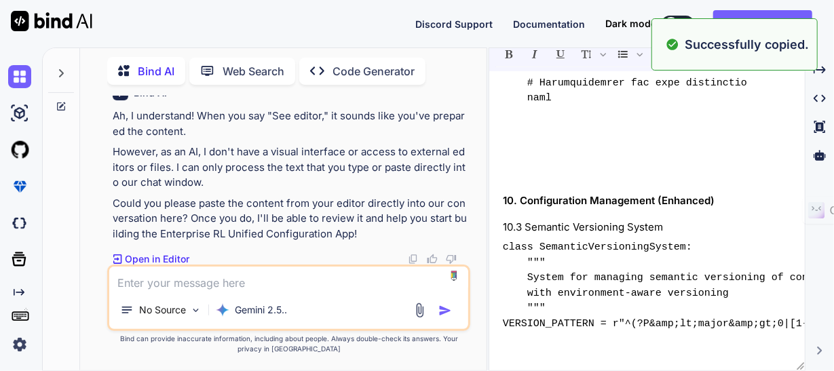
paste textarea "I'd be happy to help you build the Enterprise RL Unified Configuration App! How…"
type textarea "I'd be happy to help you build the Enterprise RL Unified Configuration App! How…"
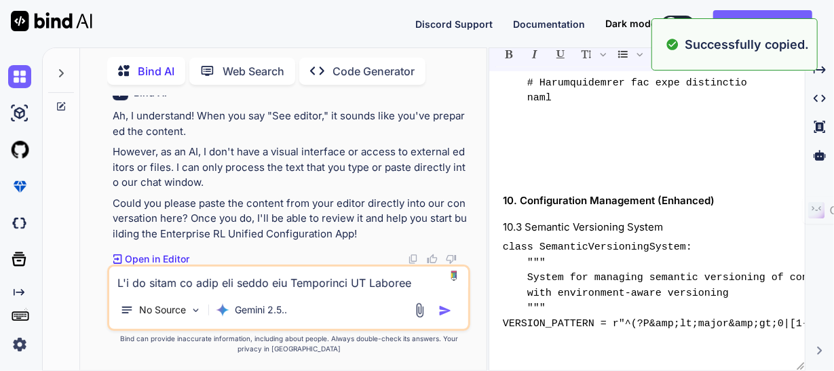
type textarea "x"
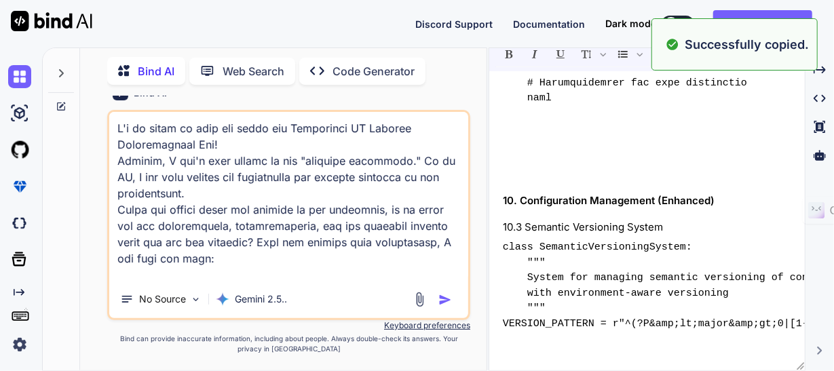
scroll to position [9141, 0]
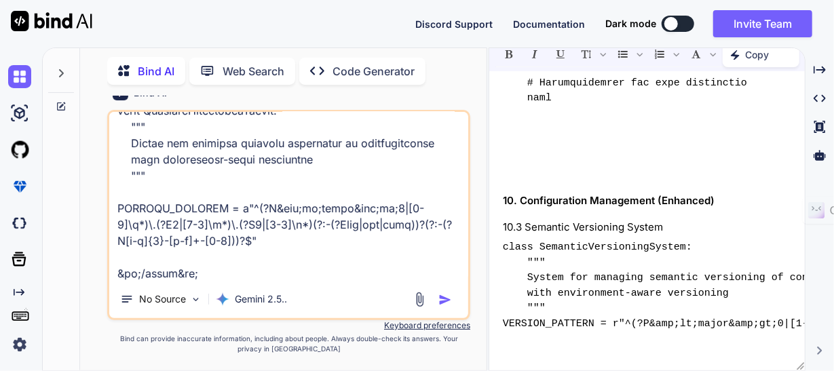
type textarea "I'd be happy to help you build the Enterprise RL Unified Configuration App! How…"
click at [444, 299] on img "button" at bounding box center [446, 300] width 14 height 14
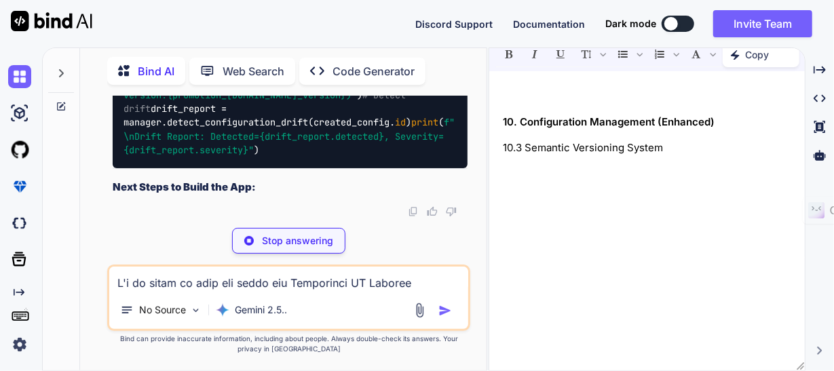
scroll to position [12414, 0]
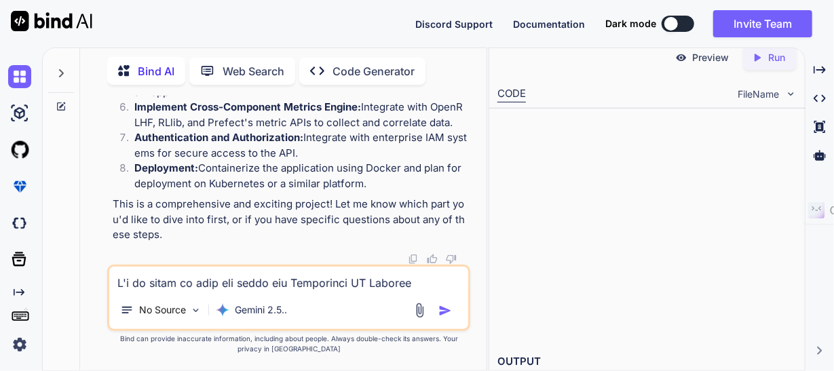
scroll to position [12482, 0]
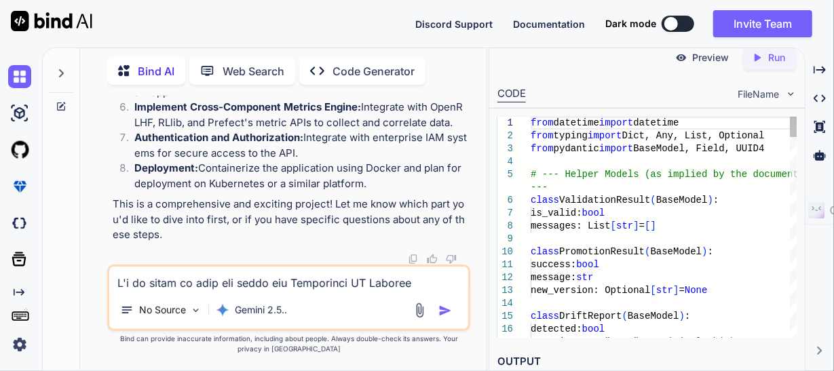
type textarea "x"
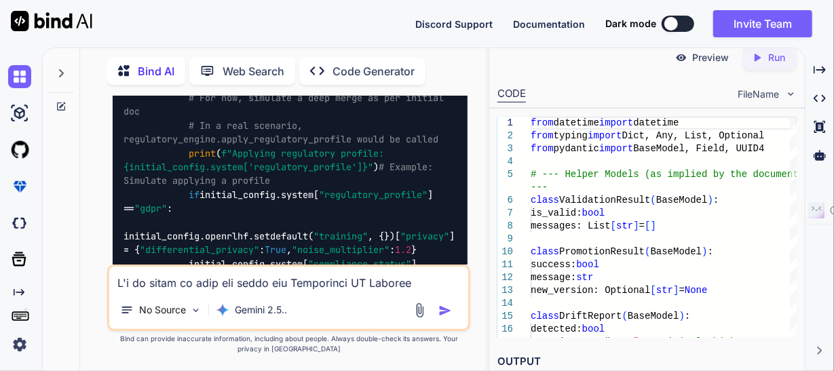
scroll to position [8986, 0]
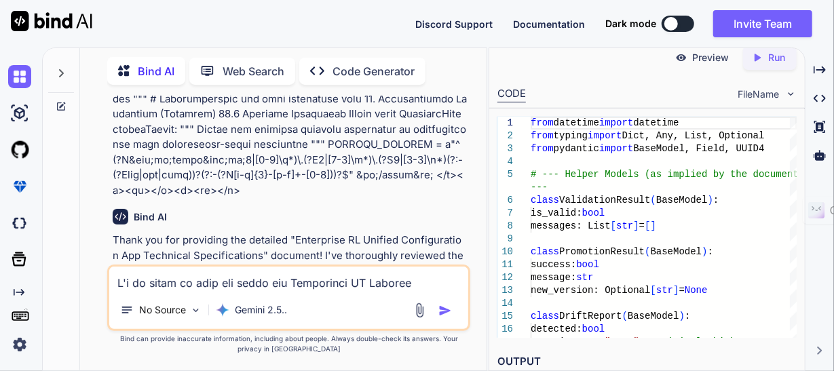
scroll to position [4166, 0]
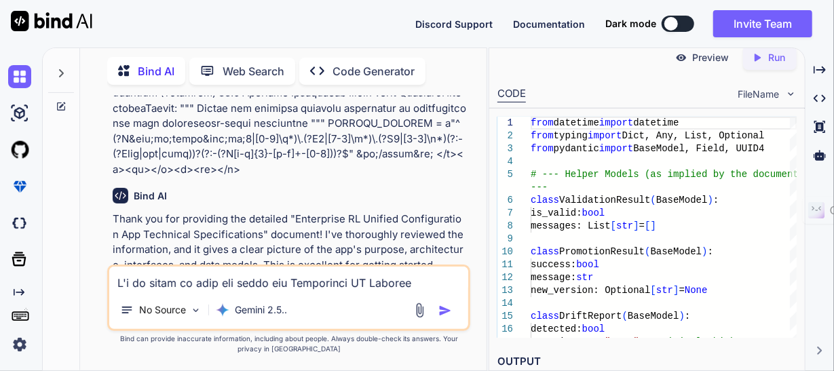
click at [350, 212] on p "Thank you for providing the detailed "Enterprise RL Unified Configuration App T…" at bounding box center [290, 242] width 355 height 61
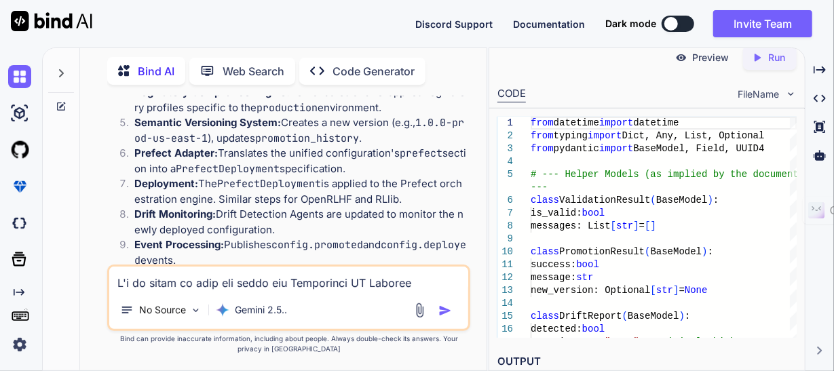
scroll to position [6533, 0]
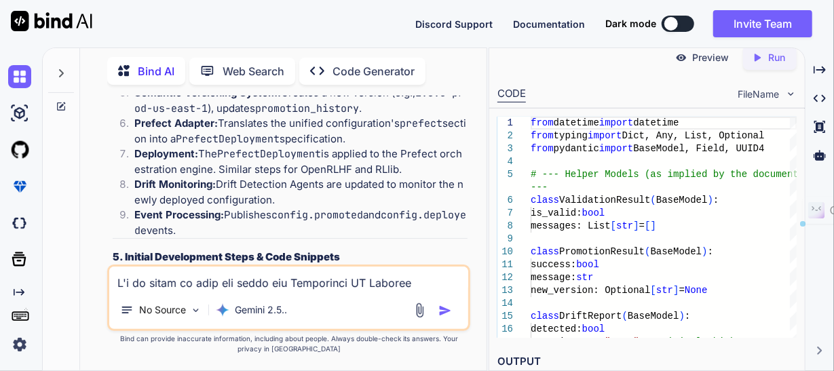
drag, startPoint x: 250, startPoint y: 194, endPoint x: 139, endPoint y: 183, distance: 111.3
click at [139, 271] on p "Let's start with the foundational data models and a skeleton for the UnifiedCon…" at bounding box center [290, 286] width 355 height 31
click at [181, 276] on textarea at bounding box center [288, 279] width 359 height 24
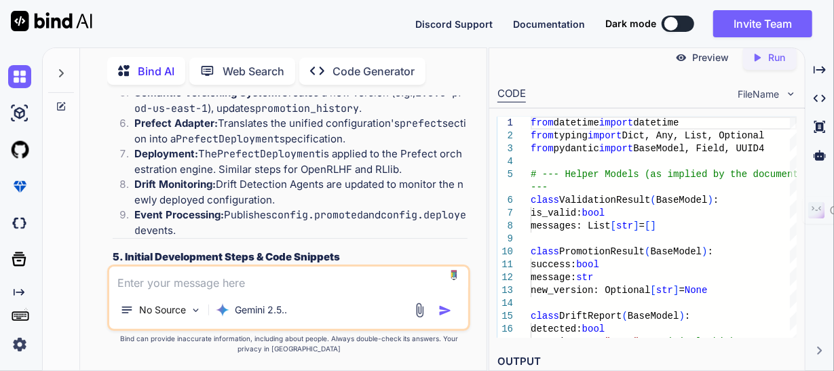
paste textarea "start with the foundational data models and a skeleton for the UnifiedConfigura…"
type textarea "start with the foundational data models and a skeleton for the UnifiedConfigura…"
type textarea "x"
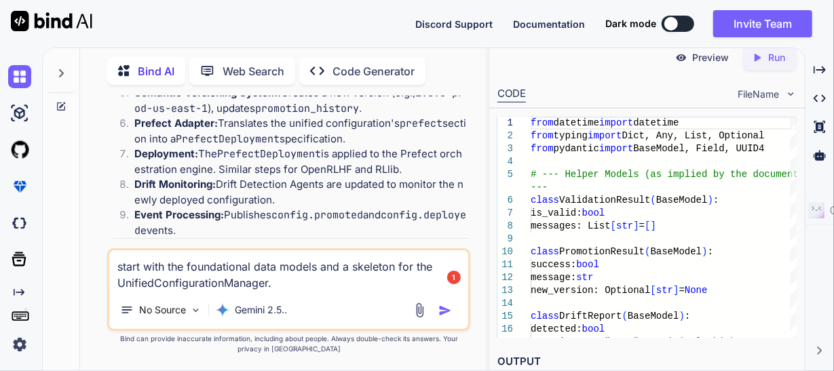
type textarea "start with the foundational data models and a skeleton for the UnifiedConfigura…"
type textarea "x"
type textarea "start with the foundational data models and a skeleton for the UnifiedConfigura…"
click at [445, 310] on img "button" at bounding box center [446, 311] width 14 height 14
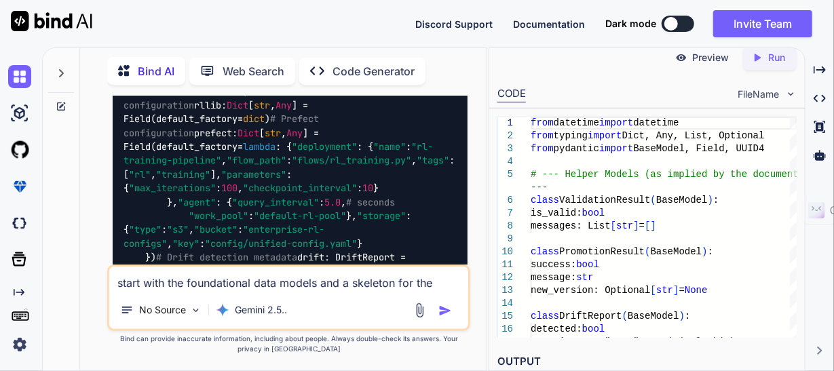
scroll to position [8027, 0]
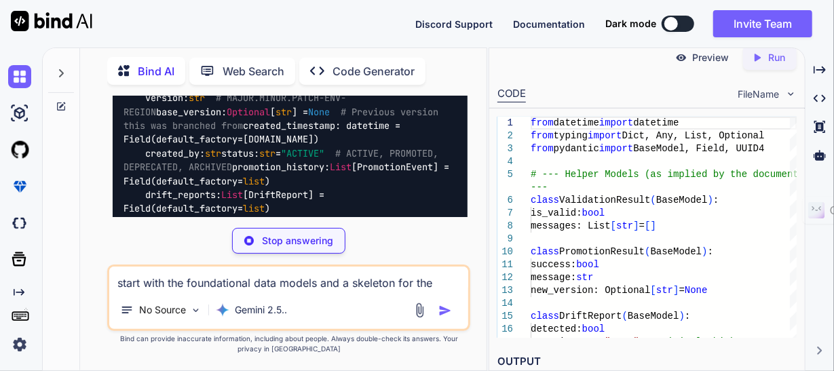
type textarea "x"
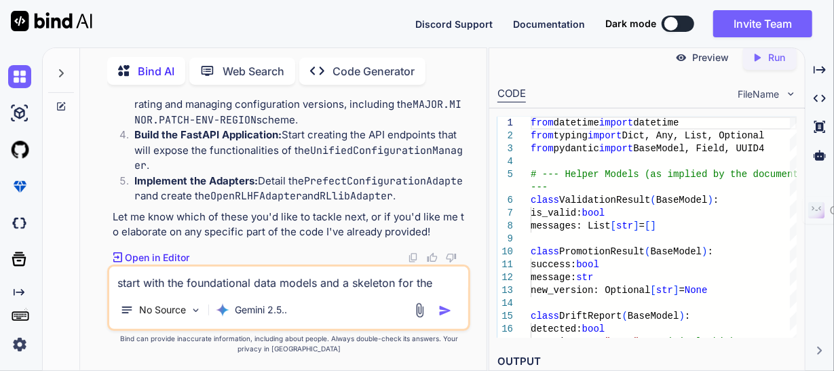
scroll to position [13805, 0]
click at [389, 218] on p "Let me know which of these you'd like to tackle next, or if you'd like me to el…" at bounding box center [290, 225] width 355 height 31
click at [310, 278] on textarea "start with the foundational data models and a skeleton for the UnifiedConfigura…" at bounding box center [288, 279] width 359 height 24
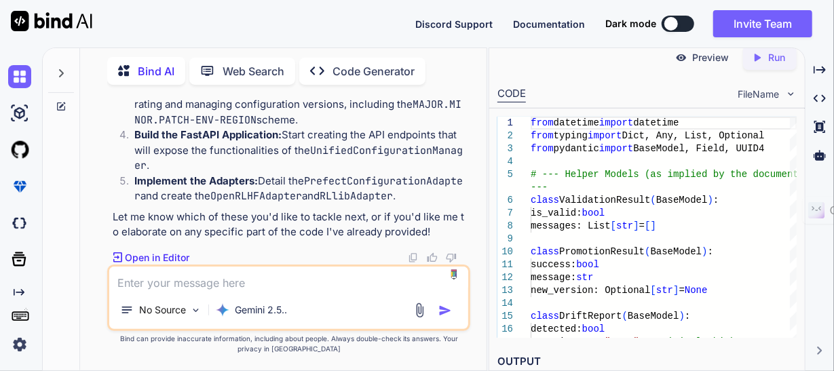
type textarea "N"
type textarea "x"
type textarea "Ne"
type textarea "x"
type textarea "Nee"
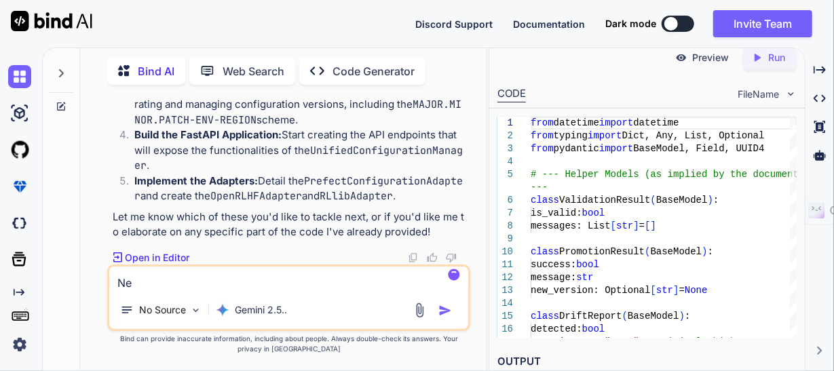
type textarea "x"
type textarea "Need"
type textarea "x"
type textarea "Need"
type textarea "x"
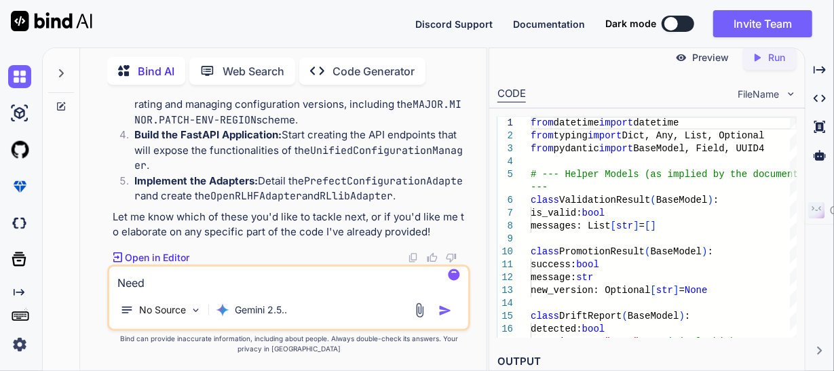
type textarea "Need a"
type textarea "x"
type textarea "Need a"
type textarea "x"
type textarea "Need a U"
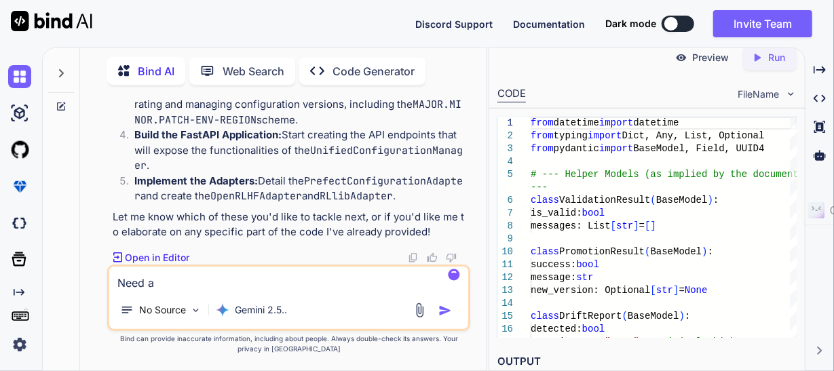
type textarea "x"
type textarea "Need a UI"
type textarea "x"
type textarea "Need a UI"
type textarea "x"
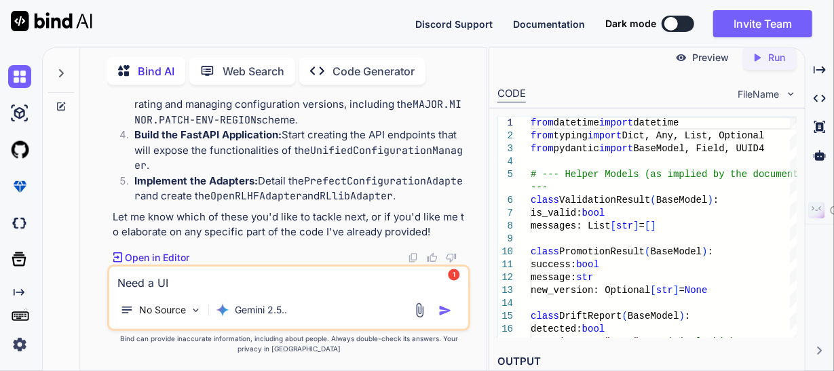
type textarea "Need a UI f"
type textarea "x"
type textarea "Need a UI fo"
type textarea "x"
type textarea "Need a UI for"
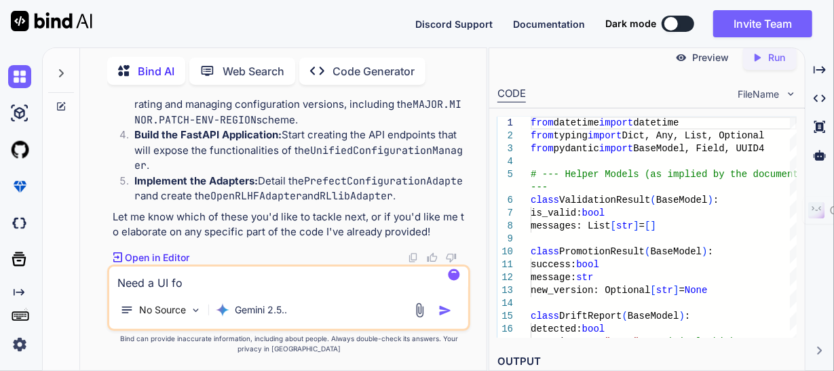
type textarea "x"
type textarea "Need a UI for"
type textarea "x"
type textarea "Need a UI for u"
type textarea "x"
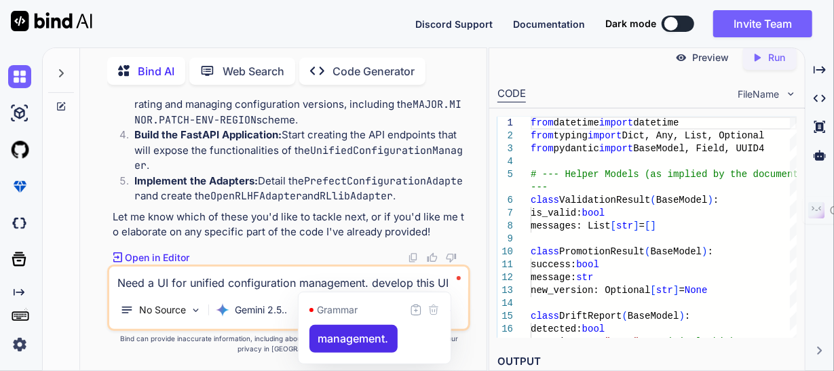
drag, startPoint x: 326, startPoint y: 280, endPoint x: 335, endPoint y: 336, distance: 56.4
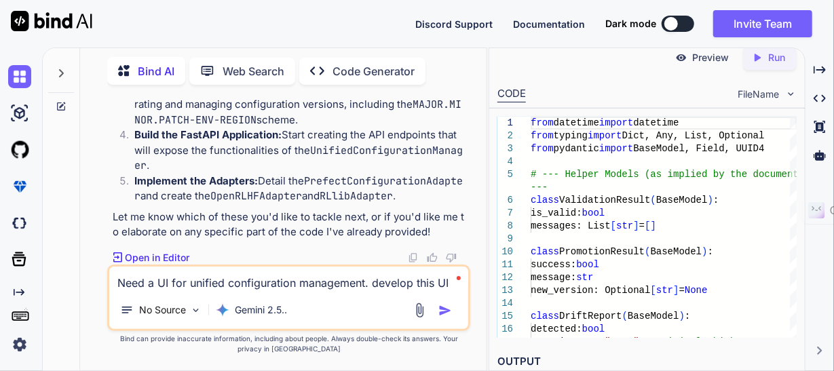
click at [187, 282] on textarea "Need a UI for unified configuration management. develop this UI" at bounding box center [288, 279] width 359 height 24
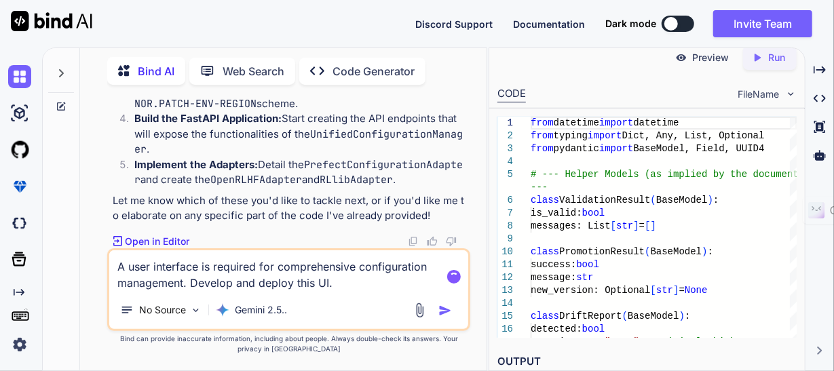
click at [446, 312] on img "button" at bounding box center [446, 311] width 14 height 14
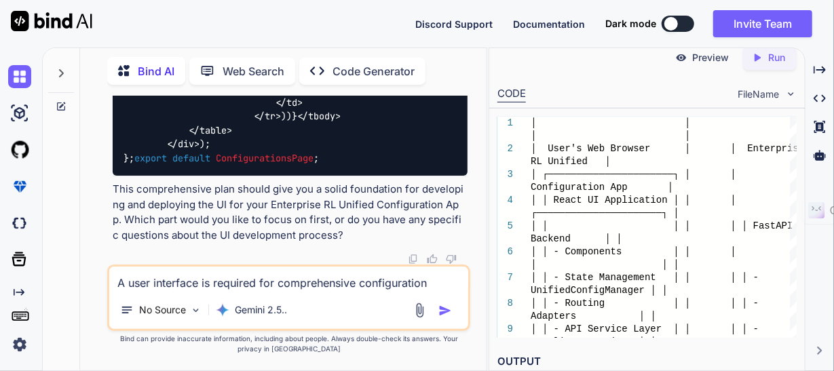
scroll to position [18791, 0]
drag, startPoint x: 329, startPoint y: 230, endPoint x: 183, endPoint y: 233, distance: 145.3
click at [183, 233] on p "This comprehensive plan should give you a solid foundation for developing and d…" at bounding box center [290, 212] width 355 height 61
copy p "the UI development process?"
click at [191, 282] on textarea "A user interface is required for comprehensive configuration management. Develo…" at bounding box center [288, 279] width 359 height 24
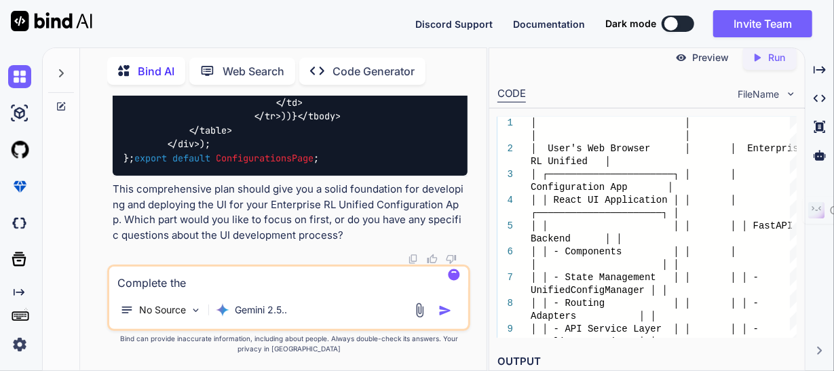
paste textarea "the UI development process?"
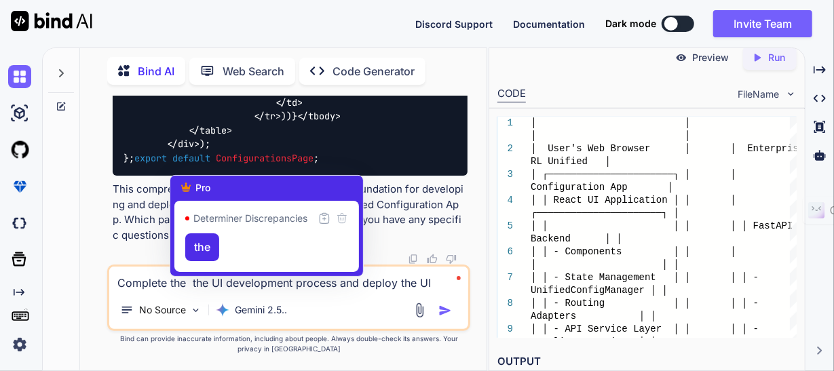
click at [190, 282] on textarea "Complete the the UI development process and deploy the UI" at bounding box center [288, 279] width 359 height 24
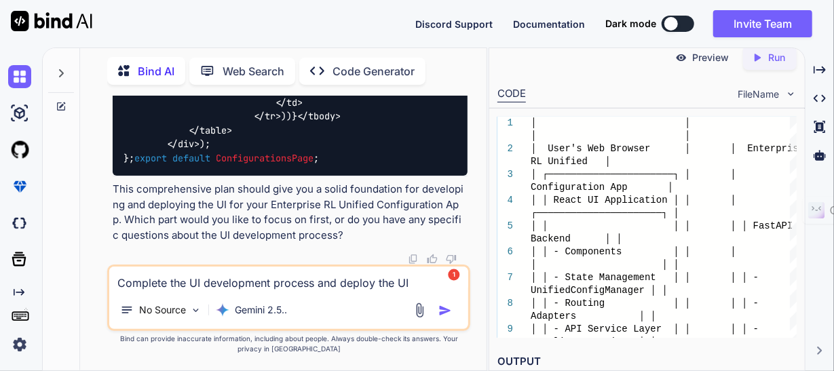
click at [446, 310] on img "button" at bounding box center [446, 311] width 14 height 14
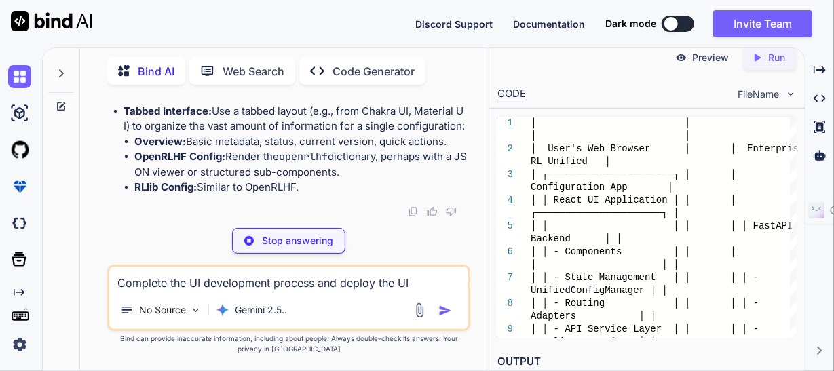
scroll to position [21923, 0]
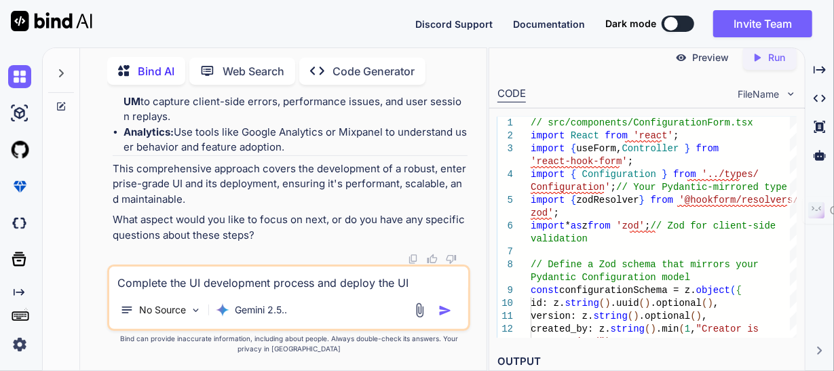
scroll to position [26657, 0]
click at [773, 51] on p "Run" at bounding box center [777, 58] width 17 height 14
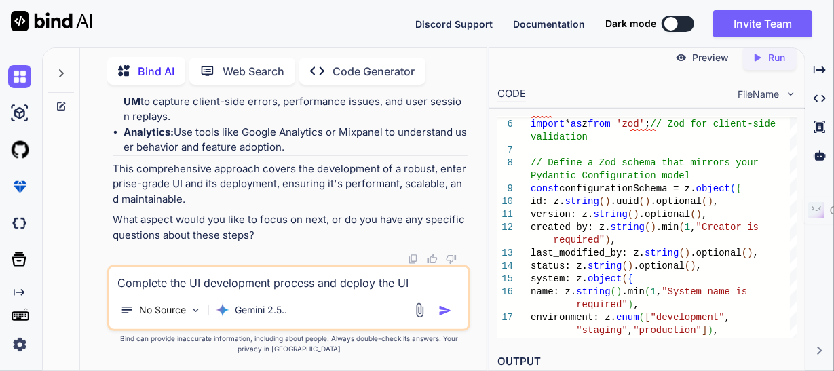
click at [821, 350] on icon at bounding box center [819, 351] width 5 height 8
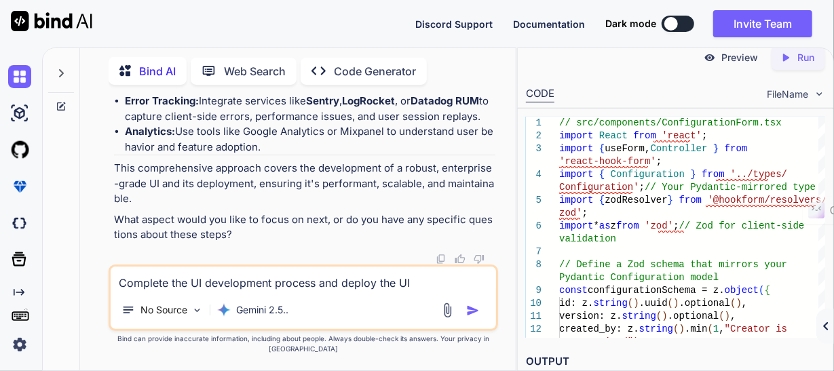
click at [735, 60] on p "Preview" at bounding box center [740, 58] width 37 height 14
click at [648, 59] on div "Preview Created with Pixso. Run" at bounding box center [676, 57] width 316 height 41
drag, startPoint x: 725, startPoint y: 56, endPoint x: 691, endPoint y: 52, distance: 34.3
click at [724, 56] on p "Preview" at bounding box center [740, 58] width 37 height 14
click at [277, 291] on textarea "Complete the UI development process and deploy the UI" at bounding box center [303, 279] width 385 height 24
